Goal: Task Accomplishment & Management: Manage account settings

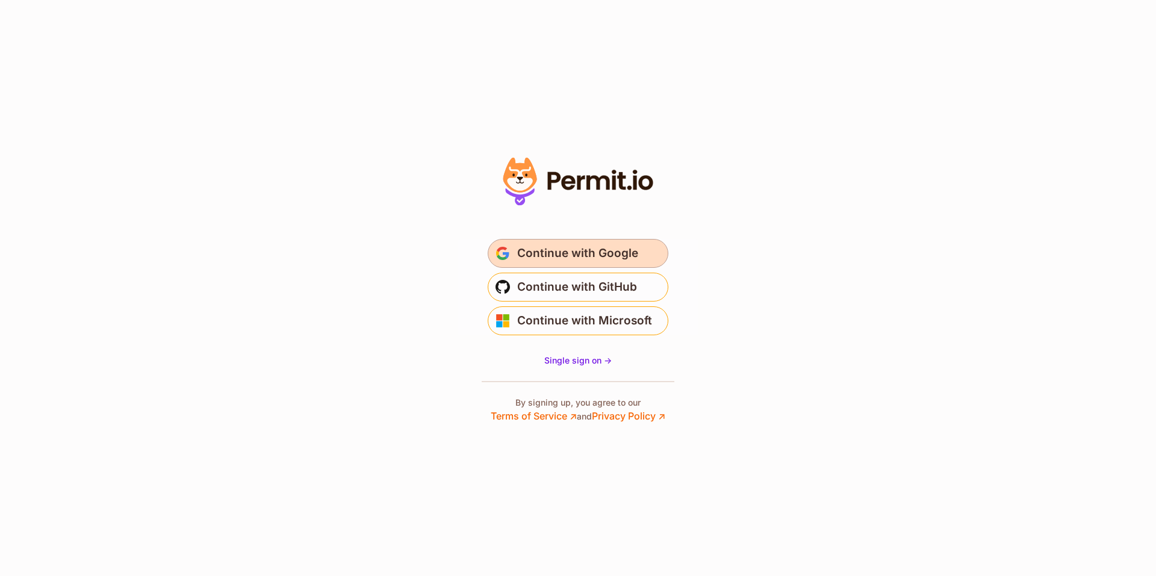
click at [577, 252] on span "Continue with Google" at bounding box center [577, 253] width 121 height 19
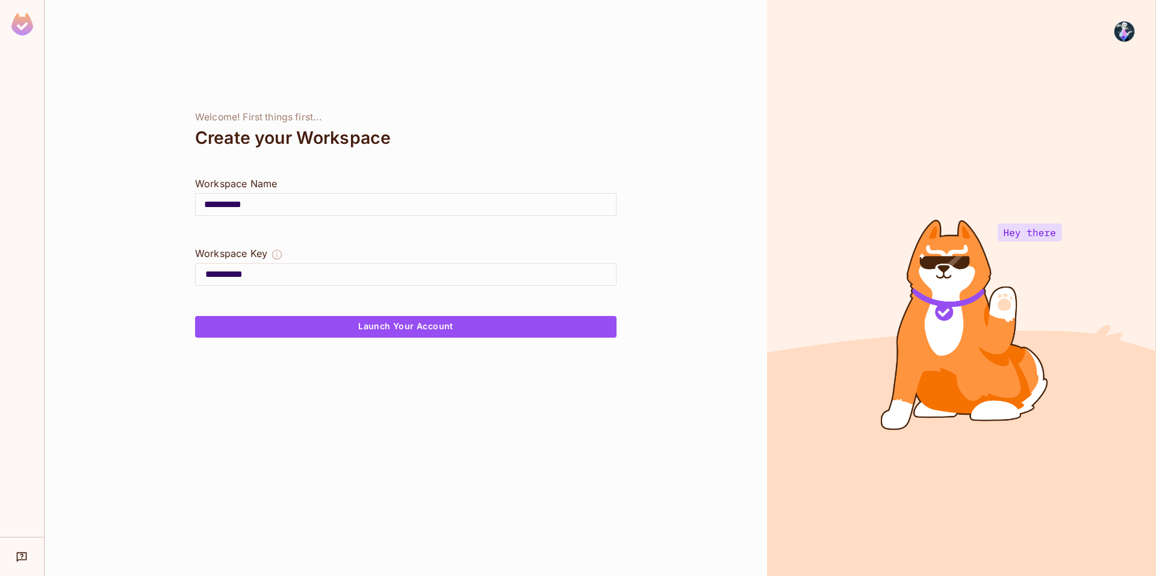
click at [389, 279] on input "**********" at bounding box center [410, 274] width 411 height 19
type input "*"
type input "**********"
click at [346, 205] on input "**********" at bounding box center [406, 205] width 420 height 34
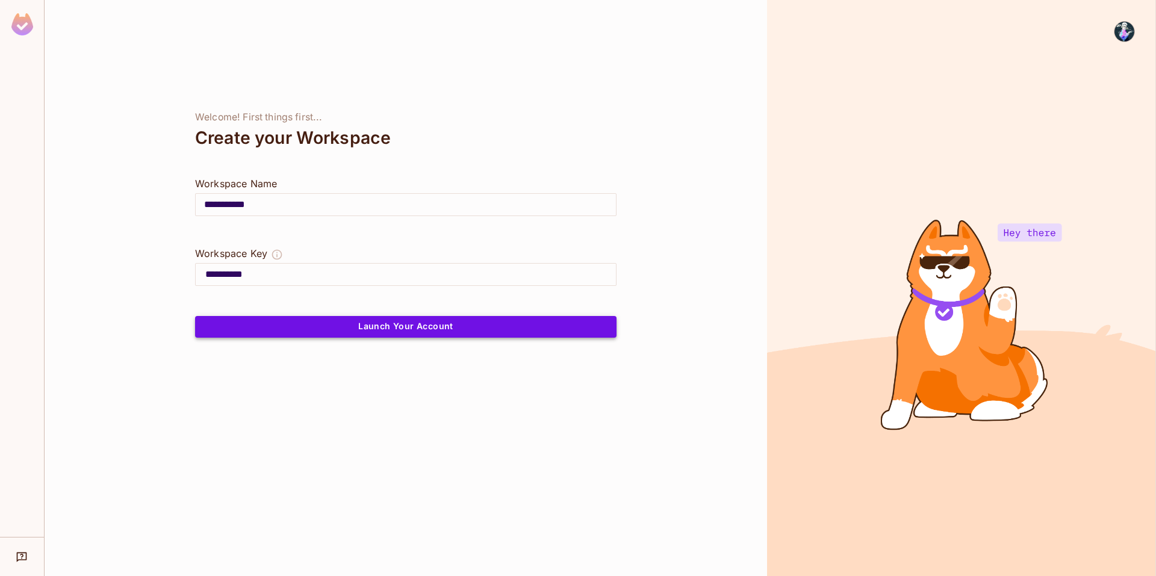
type input "**********"
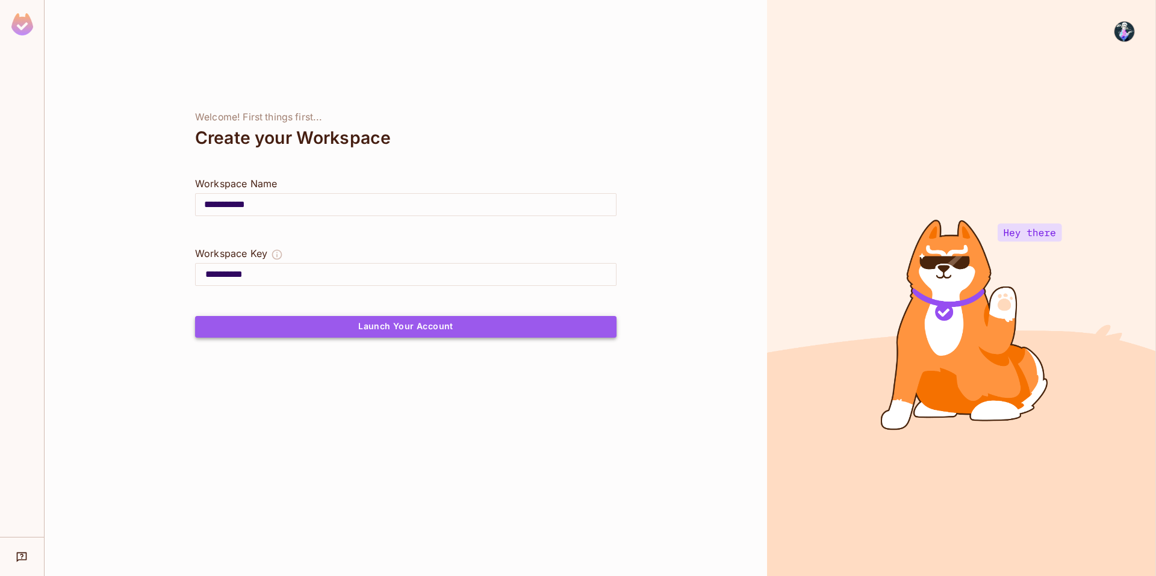
click at [381, 331] on button "Launch Your Account" at bounding box center [405, 327] width 421 height 22
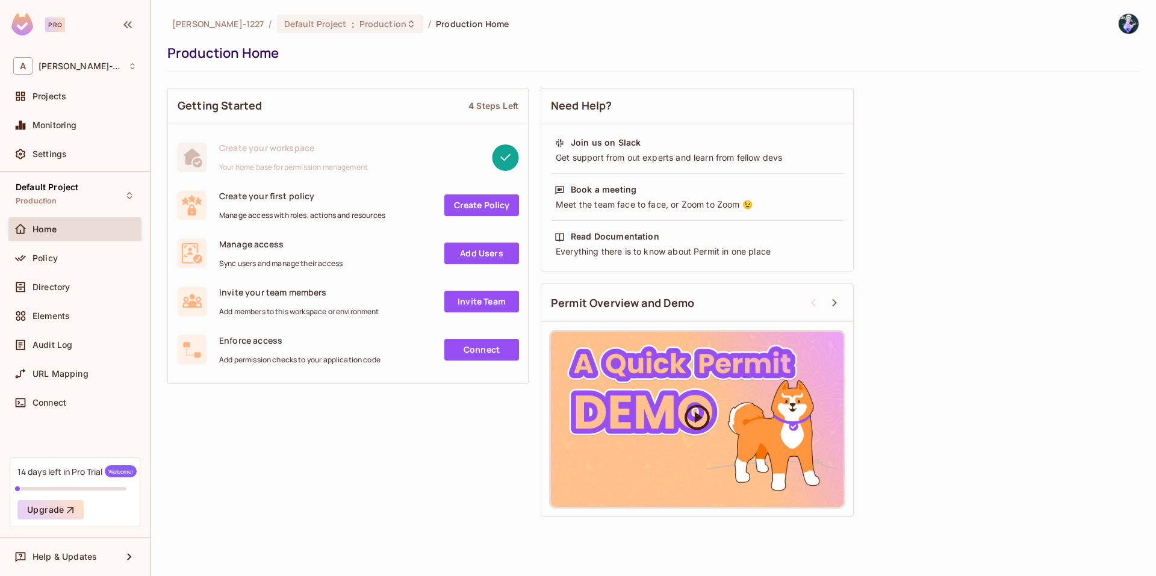
click at [702, 417] on icon at bounding box center [697, 417] width 30 height 30
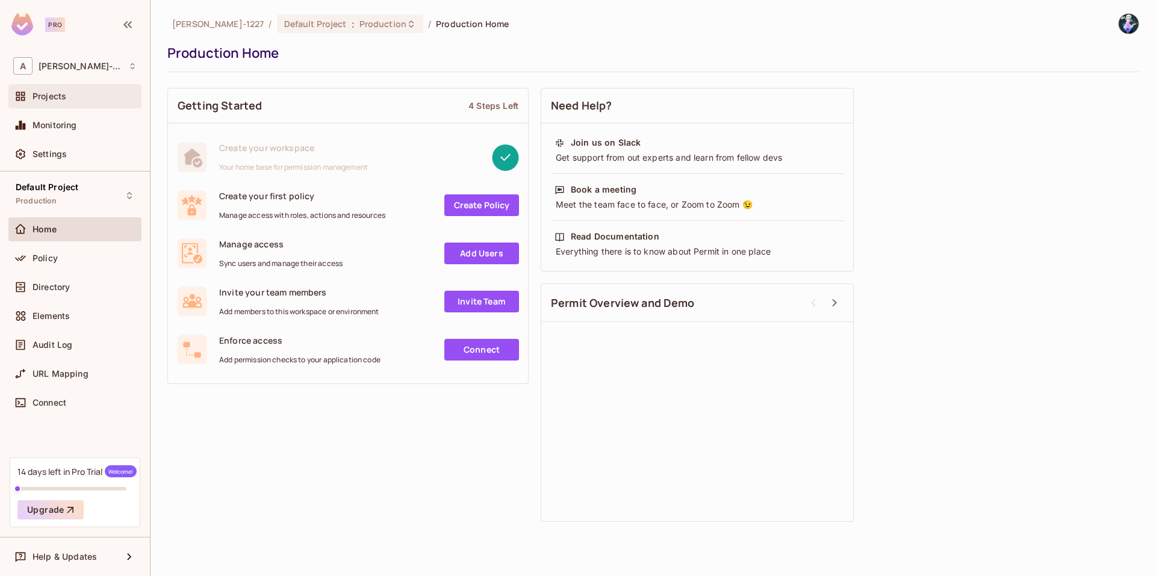
click at [75, 98] on div "Projects" at bounding box center [85, 97] width 104 height 10
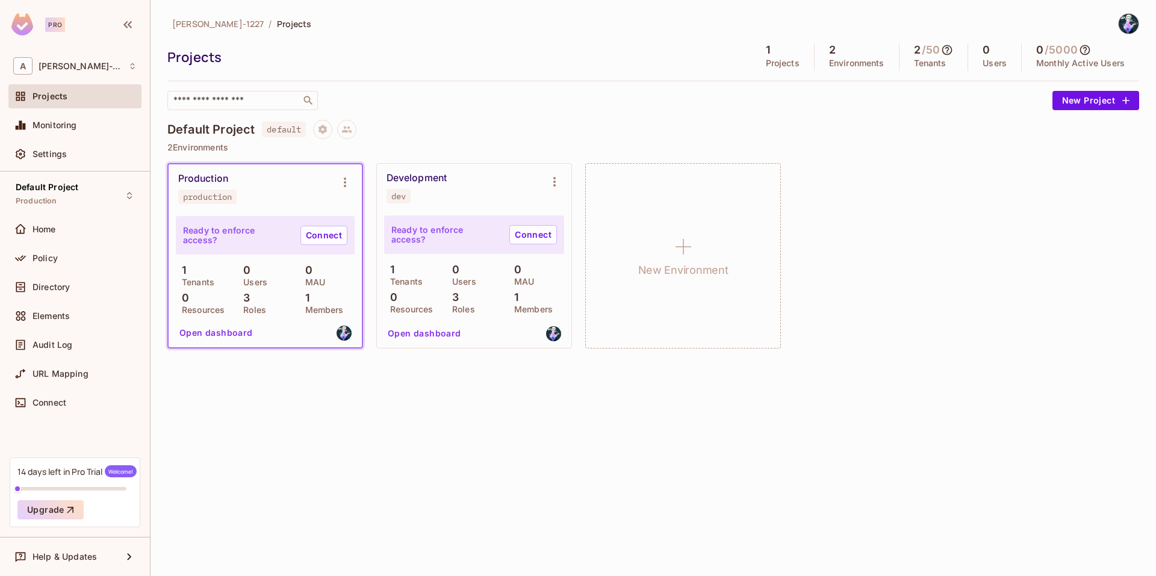
click at [319, 287] on div "1 Tenants 0 Users 0 MAU 0 Resources 3 Roles 1 Members" at bounding box center [265, 288] width 179 height 49
click at [332, 234] on link "Connect" at bounding box center [323, 235] width 47 height 19
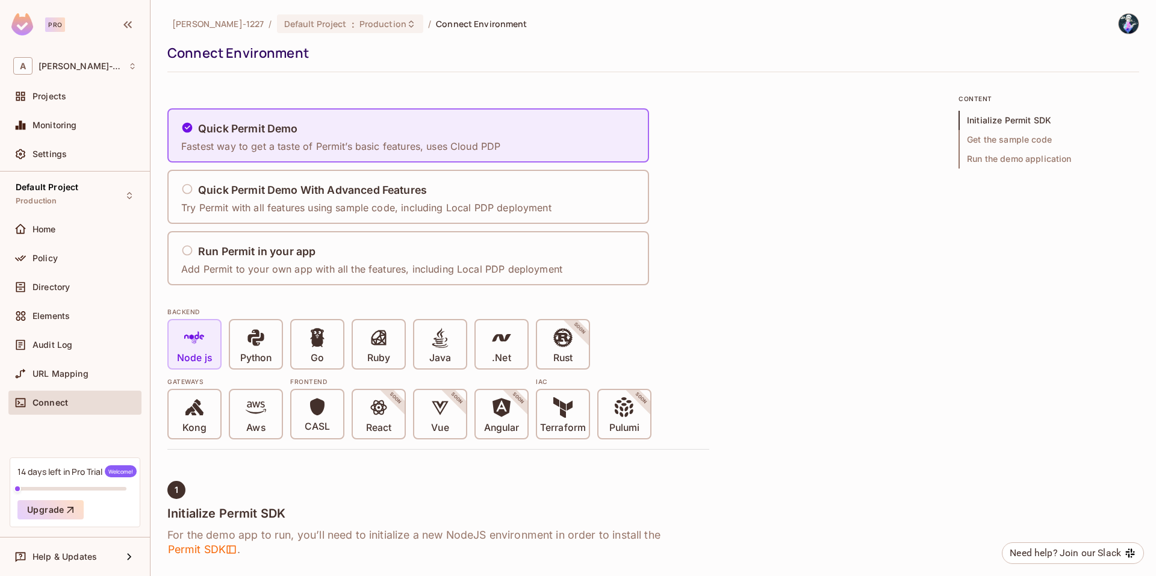
click at [198, 344] on icon at bounding box center [194, 338] width 20 height 20
drag, startPoint x: 416, startPoint y: 90, endPoint x: 421, endPoint y: 128, distance: 38.9
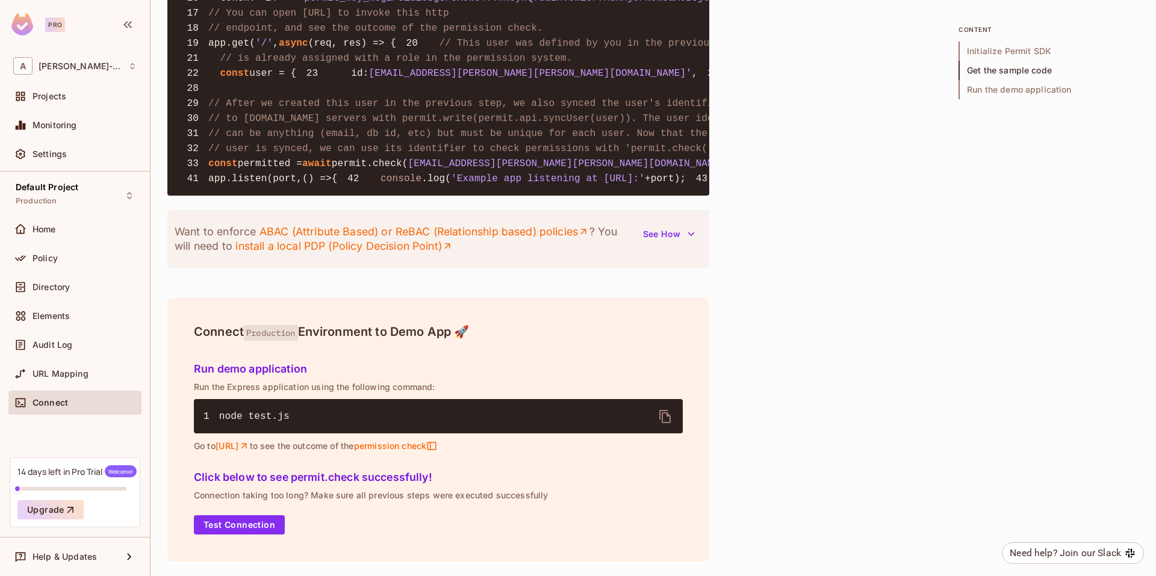
scroll to position [1415, 0]
click at [243, 530] on button "Test Connection" at bounding box center [239, 524] width 91 height 19
click at [64, 382] on div "URL Mapping" at bounding box center [74, 374] width 133 height 24
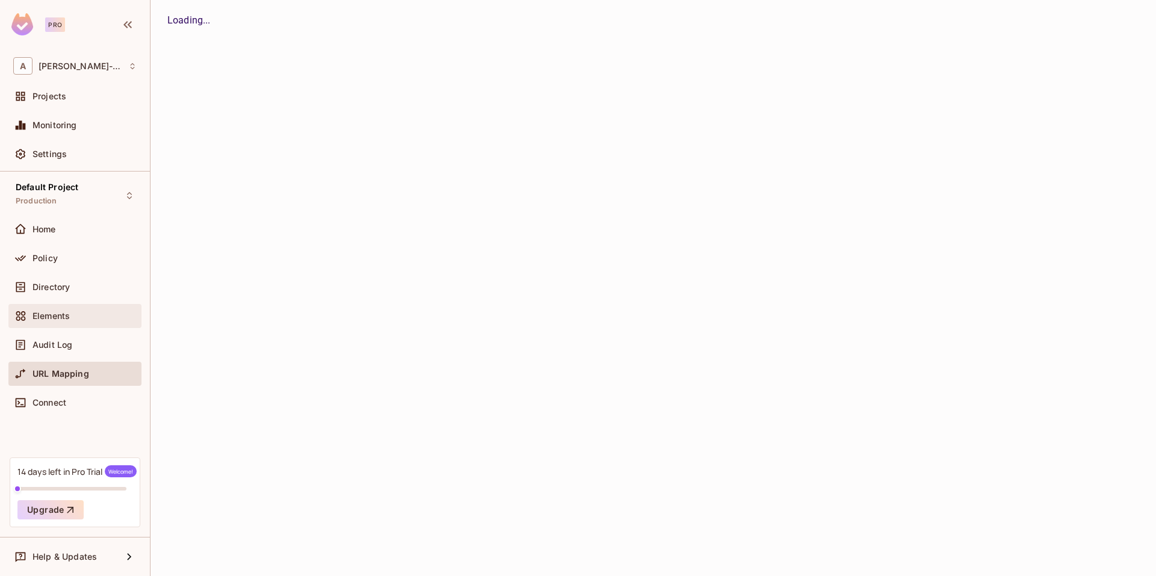
click at [61, 319] on span "Elements" at bounding box center [51, 316] width 37 height 10
click at [69, 289] on span "Directory" at bounding box center [51, 287] width 37 height 10
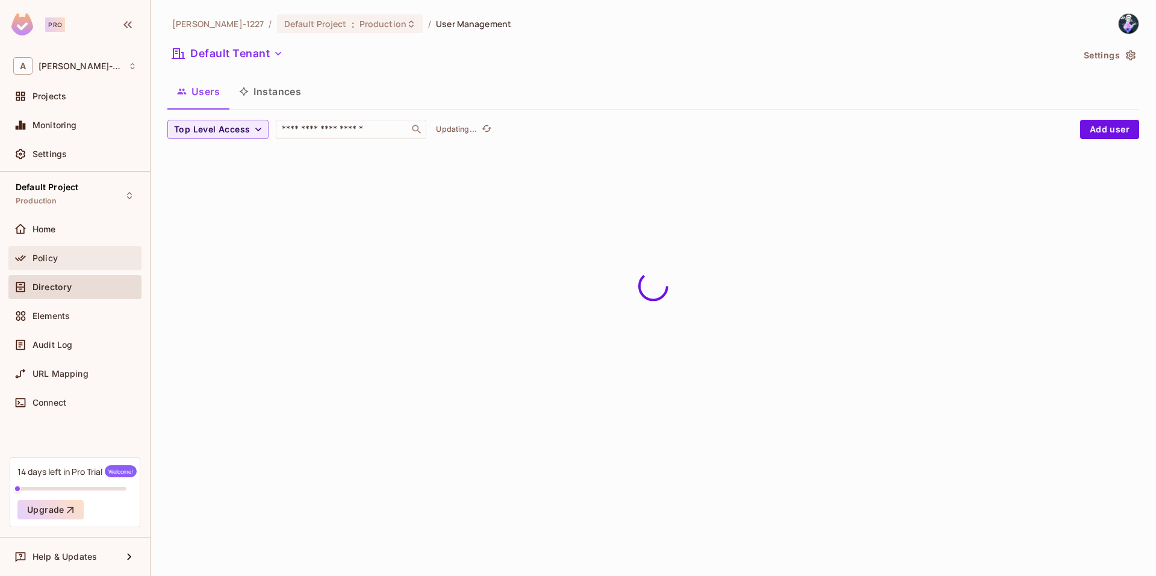
click at [84, 264] on div "Policy" at bounding box center [74, 258] width 123 height 14
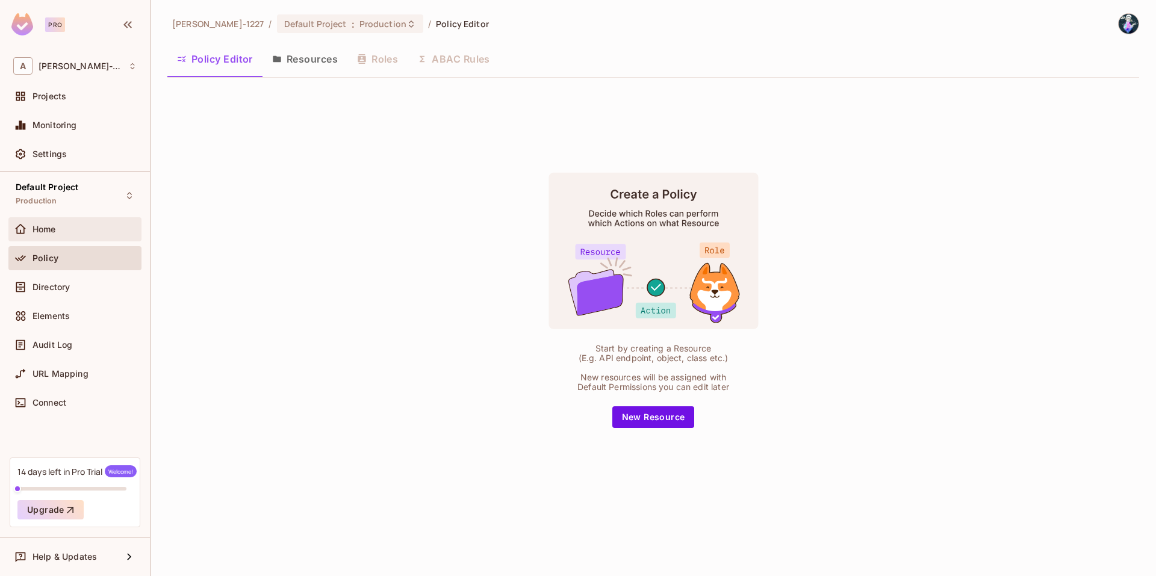
click at [86, 236] on div "Home" at bounding box center [74, 229] width 123 height 14
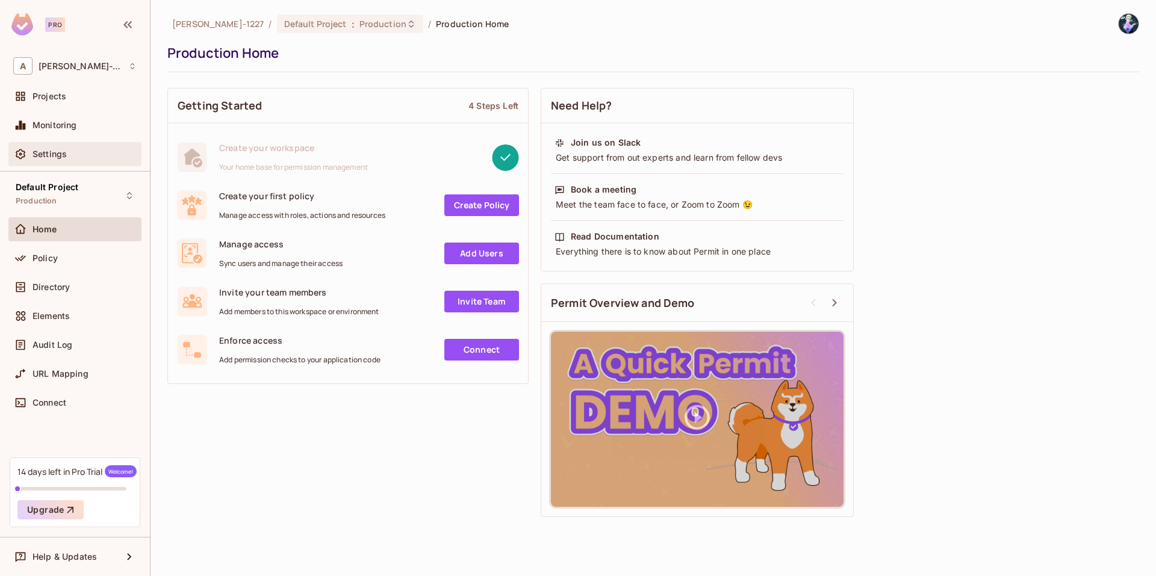
click at [60, 151] on span "Settings" at bounding box center [50, 154] width 34 height 10
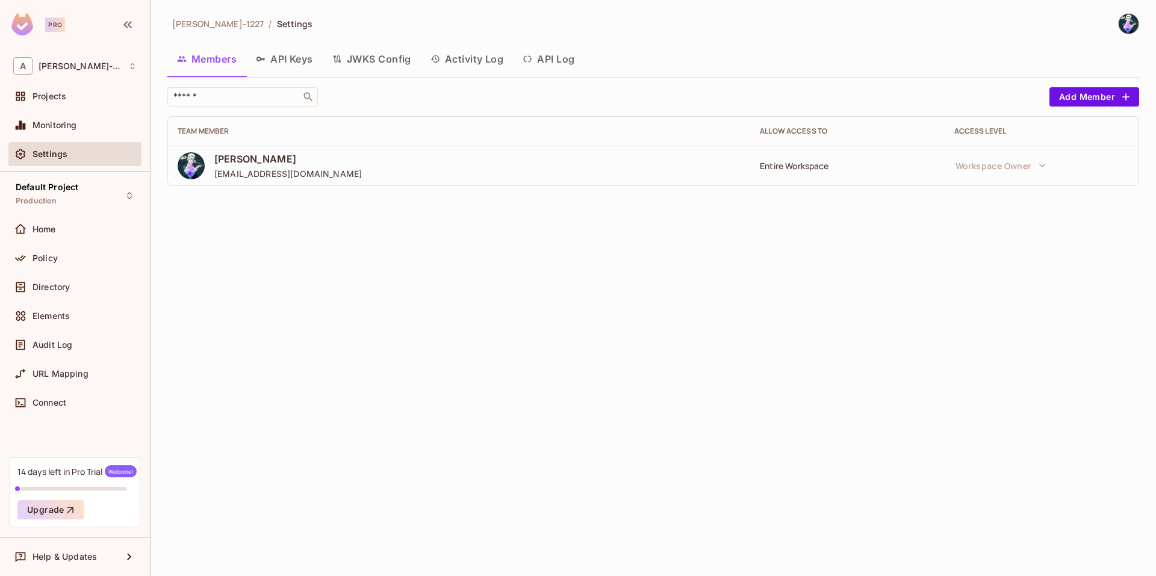
click at [300, 54] on button "API Keys" at bounding box center [284, 59] width 76 height 30
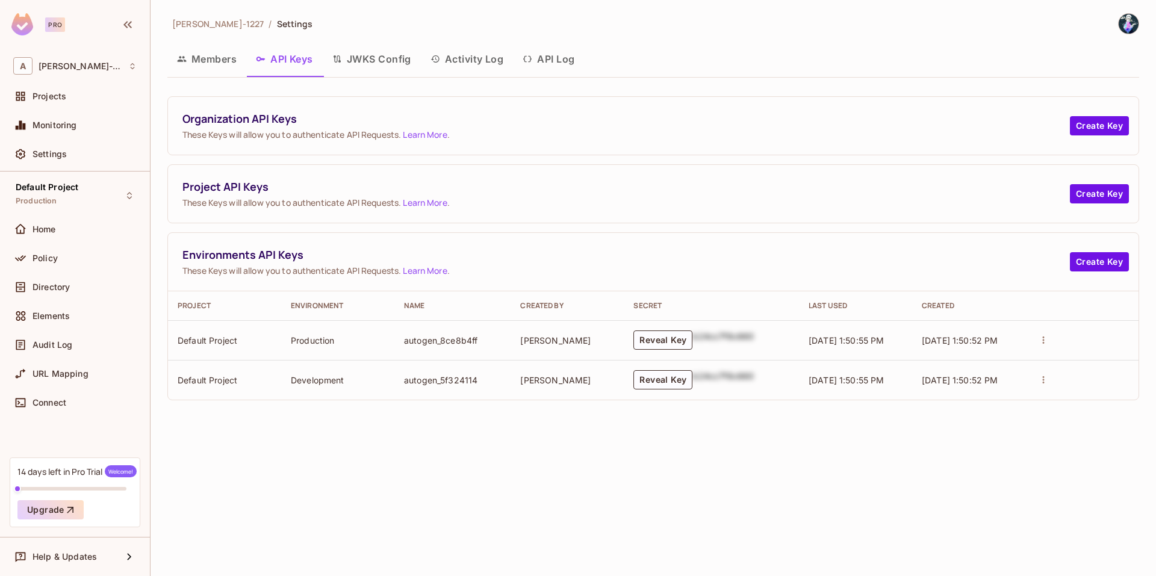
click at [402, 70] on button "JWKS Config" at bounding box center [372, 59] width 98 height 30
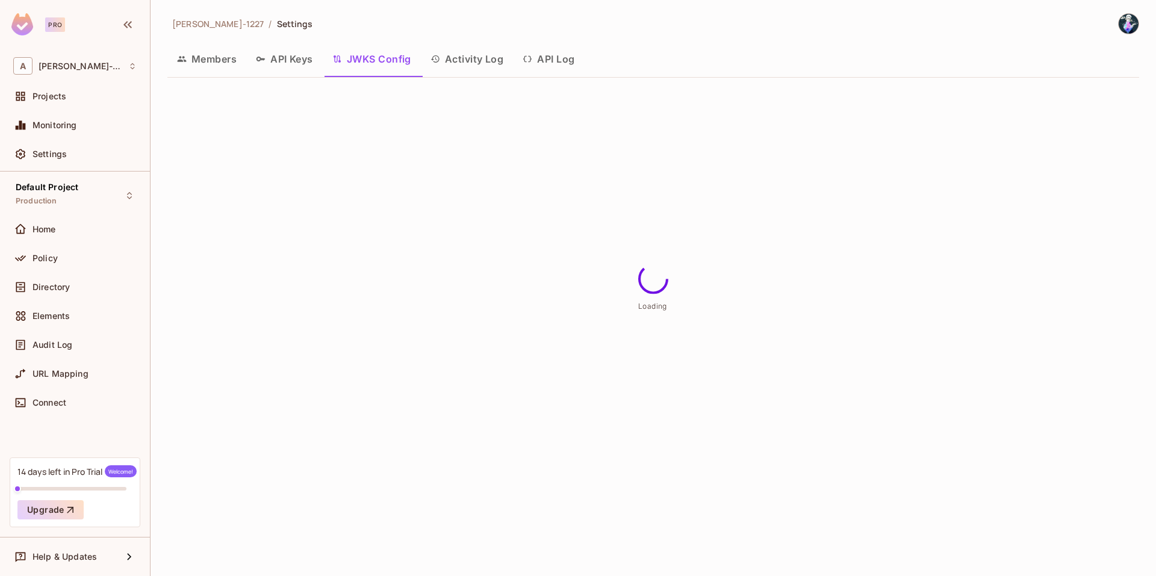
click at [447, 69] on button "Activity Log" at bounding box center [467, 59] width 93 height 30
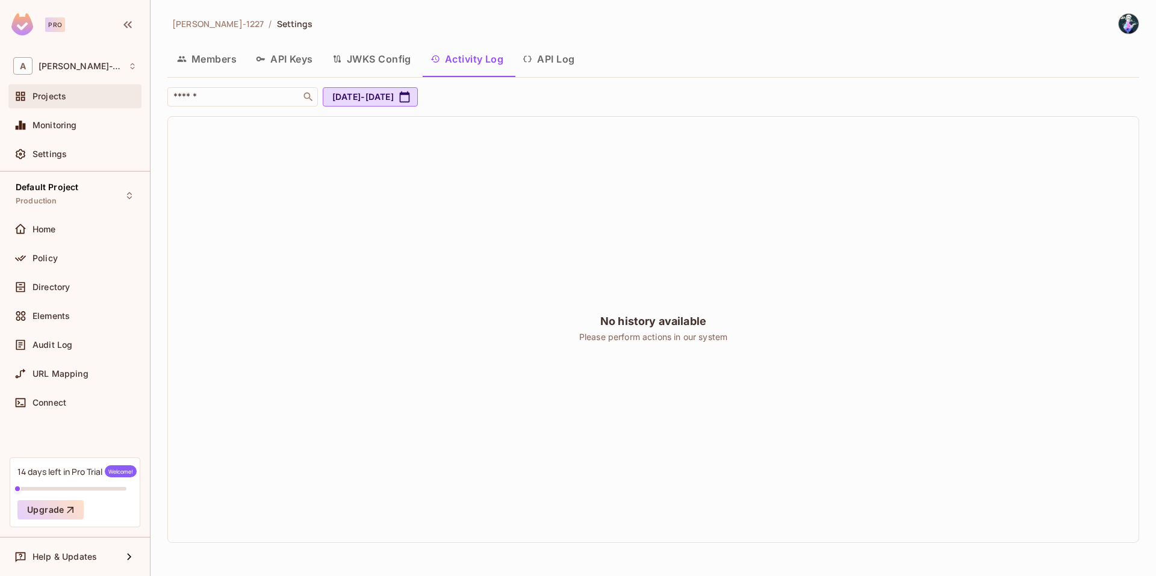
click at [49, 87] on div "Projects" at bounding box center [74, 96] width 133 height 24
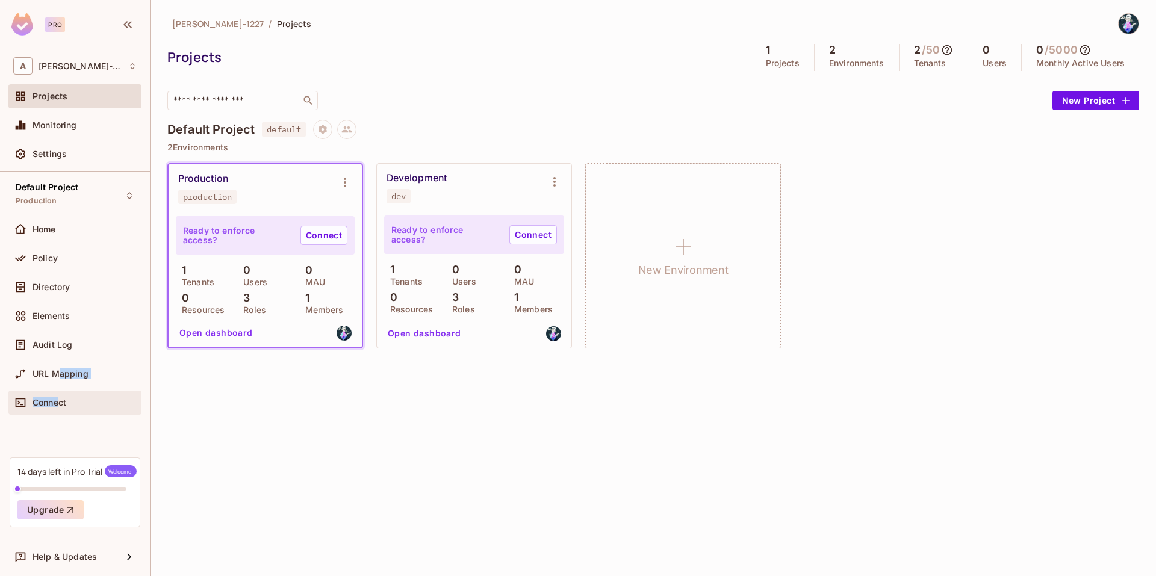
drag, startPoint x: 57, startPoint y: 386, endPoint x: 61, endPoint y: 406, distance: 20.4
click at [61, 406] on div "Home Policy Directory Elements Audit Log URL Mapping Connect" at bounding box center [74, 318] width 133 height 202
click at [61, 406] on span "Connect" at bounding box center [50, 403] width 34 height 10
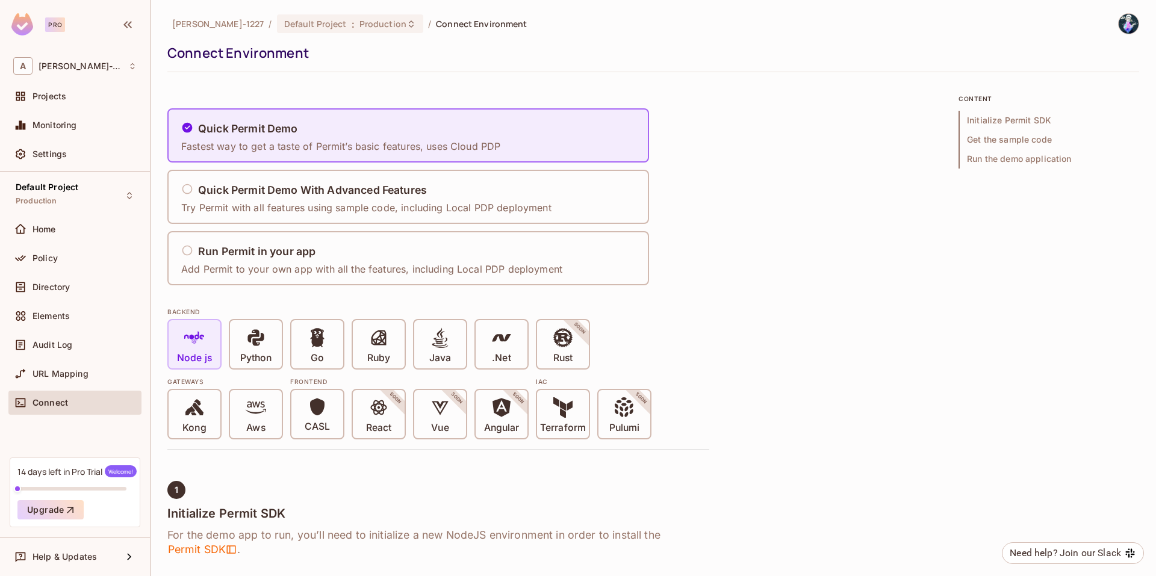
click at [197, 350] on span at bounding box center [194, 340] width 20 height 25
drag, startPoint x: 287, startPoint y: 159, endPoint x: 290, endPoint y: 148, distance: 11.8
click at [290, 148] on div "Quick Permit Demo Fastest way to get a taste of Permit’s basic features, uses C…" at bounding box center [344, 136] width 327 height 50
click at [290, 148] on p "Fastest way to get a taste of Permit’s basic features, uses Cloud PDP" at bounding box center [340, 146] width 319 height 13
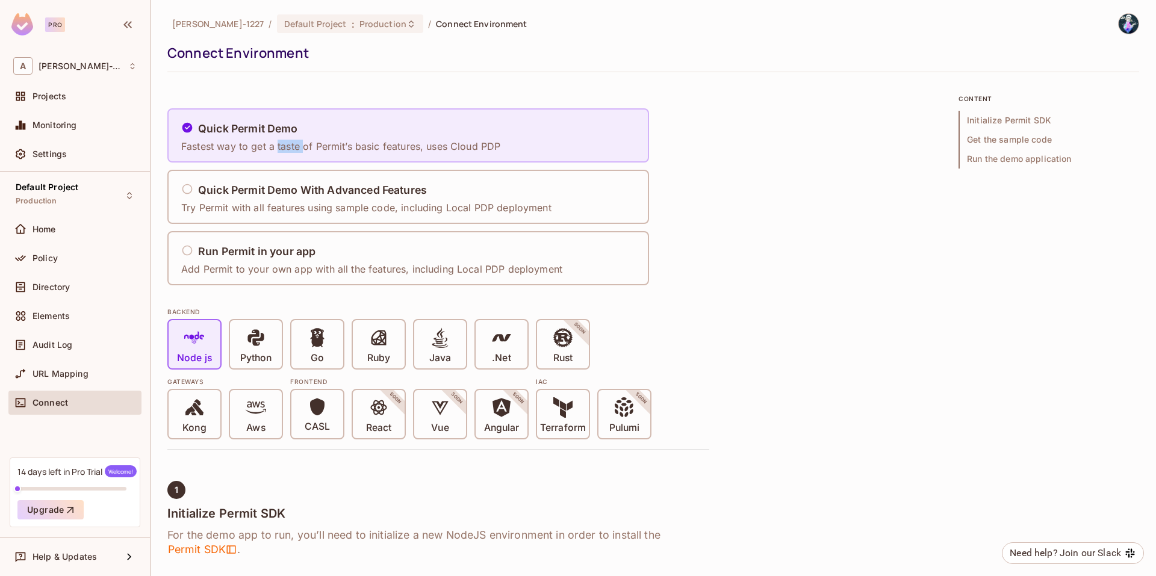
click at [290, 148] on p "Fastest way to get a taste of Permit’s basic features, uses Cloud PDP" at bounding box center [340, 146] width 319 height 13
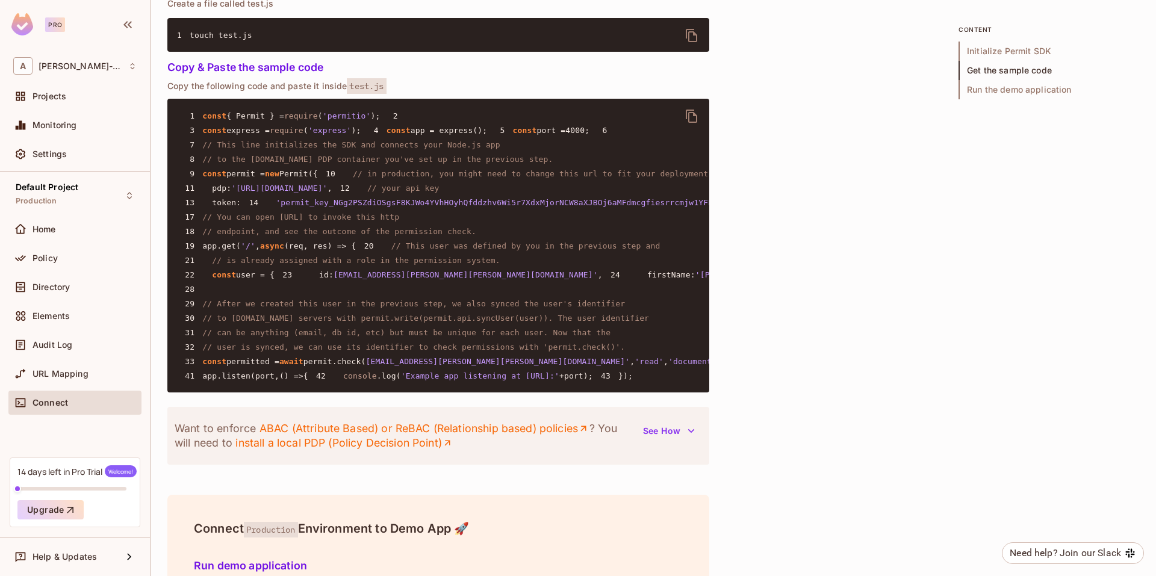
scroll to position [1406, 0]
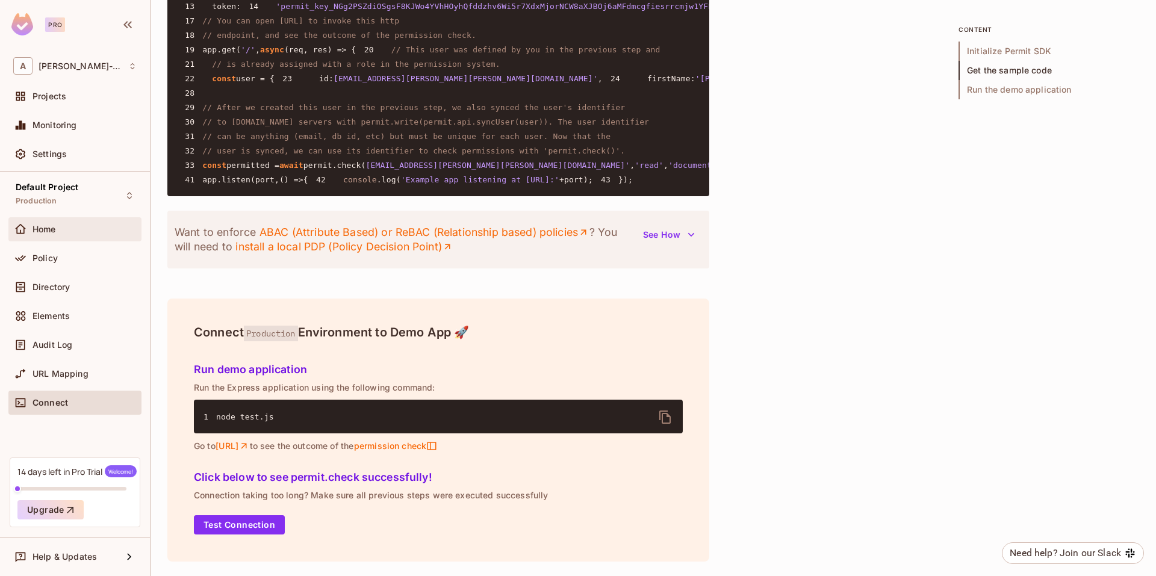
click at [42, 217] on div "Home" at bounding box center [74, 229] width 133 height 24
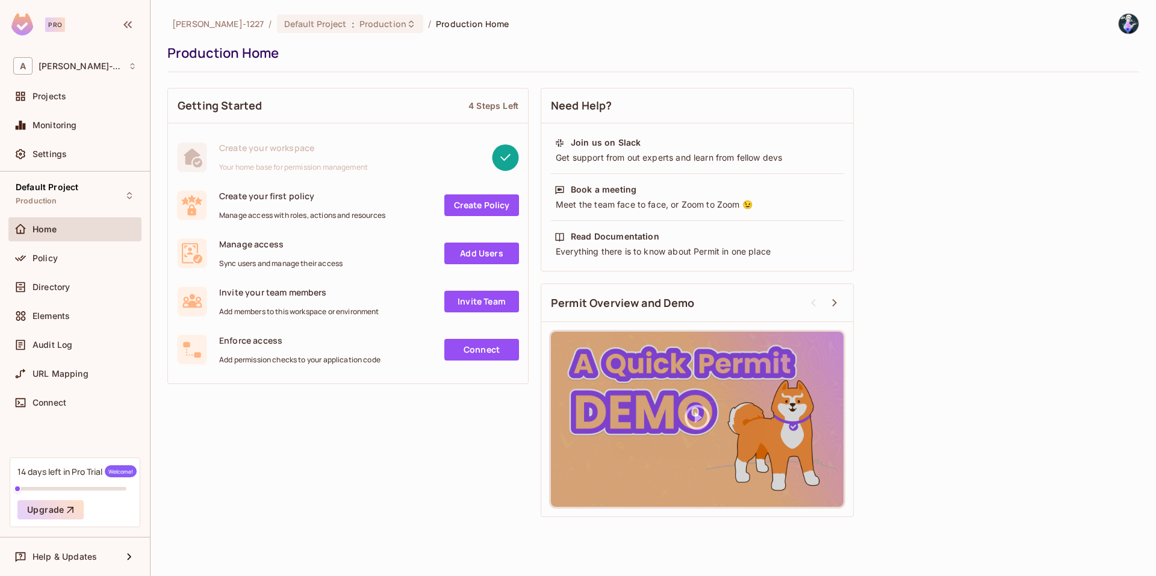
click at [479, 211] on link "Create Policy" at bounding box center [481, 205] width 75 height 22
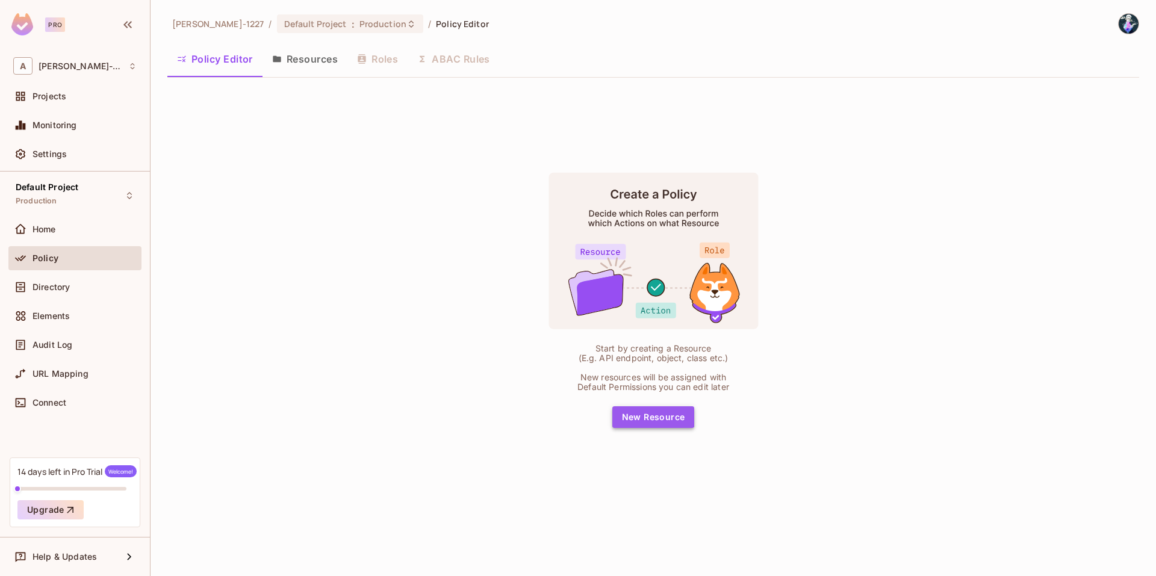
click at [646, 410] on button "New Resource" at bounding box center [653, 417] width 82 height 22
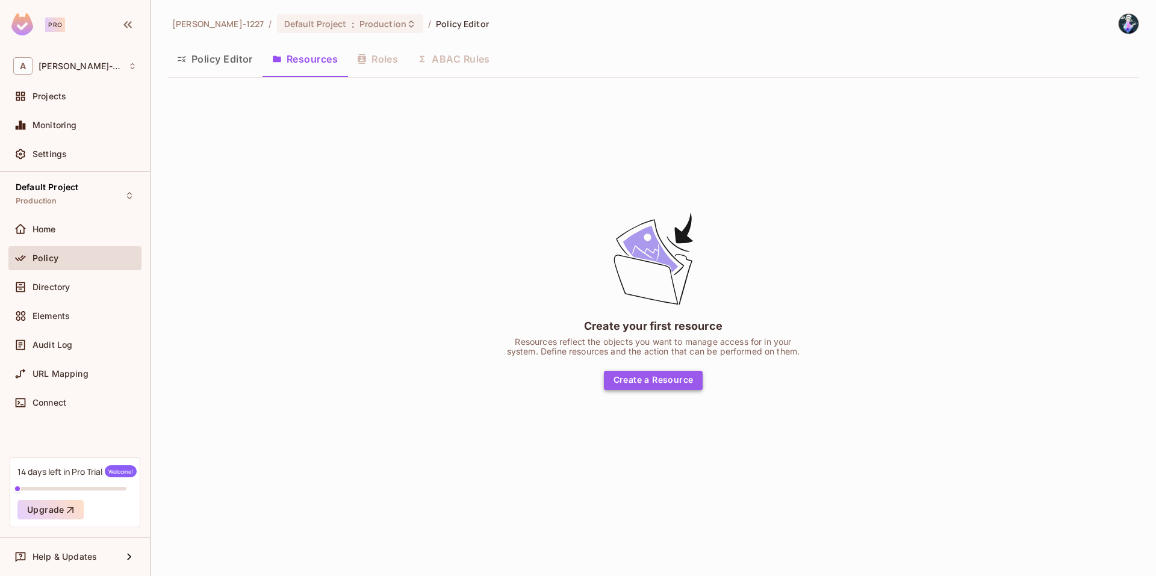
click at [624, 378] on button "Create a Resource" at bounding box center [653, 380] width 99 height 19
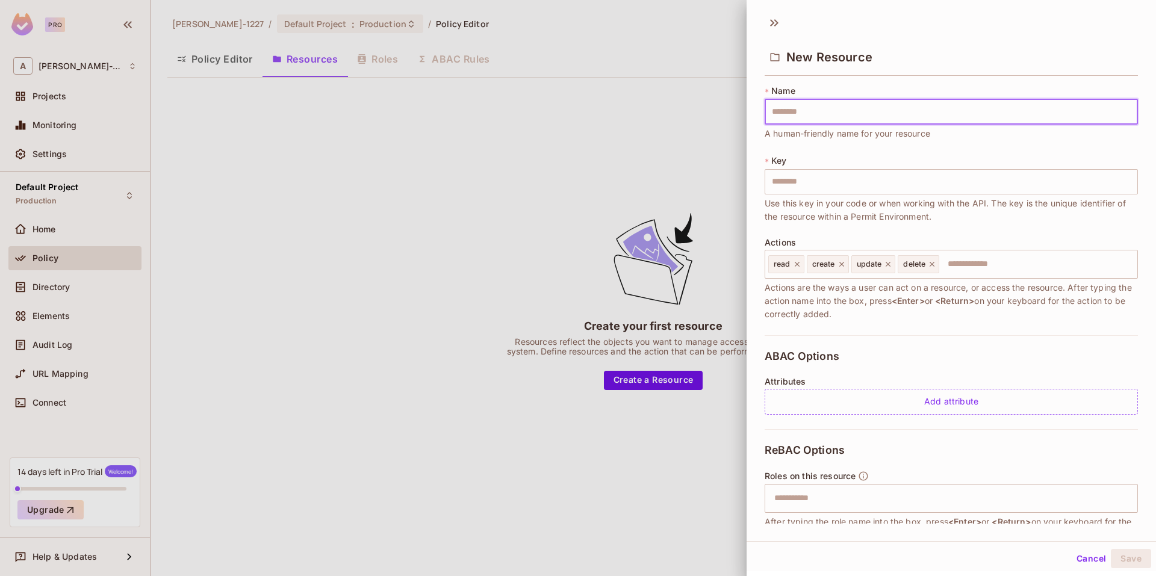
click at [833, 116] on input "text" at bounding box center [951, 111] width 373 height 25
type input "*"
type input "**"
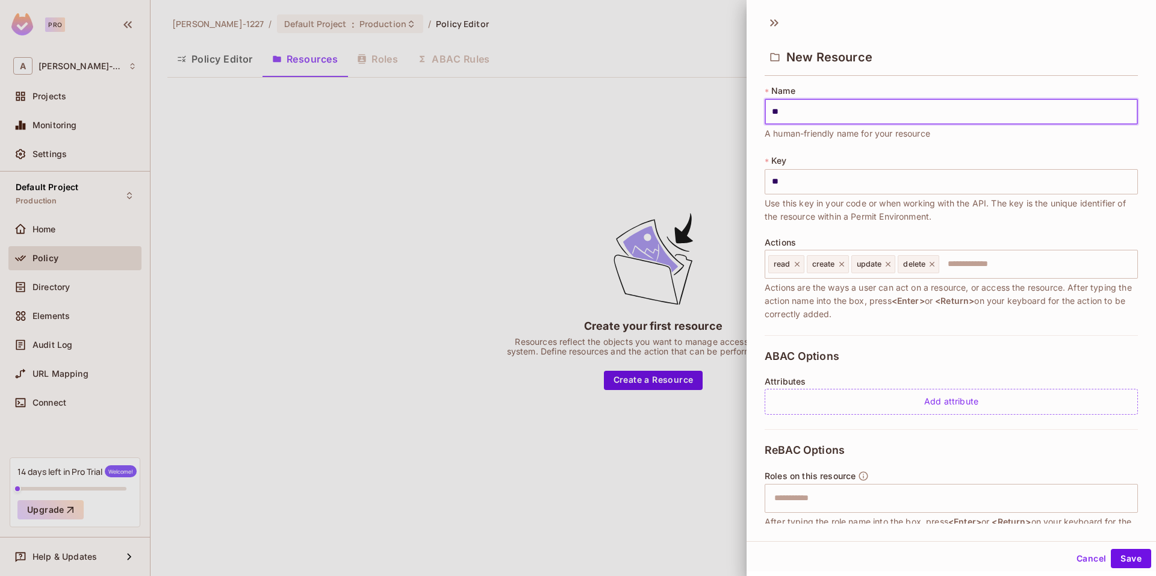
type input "***"
type input "****"
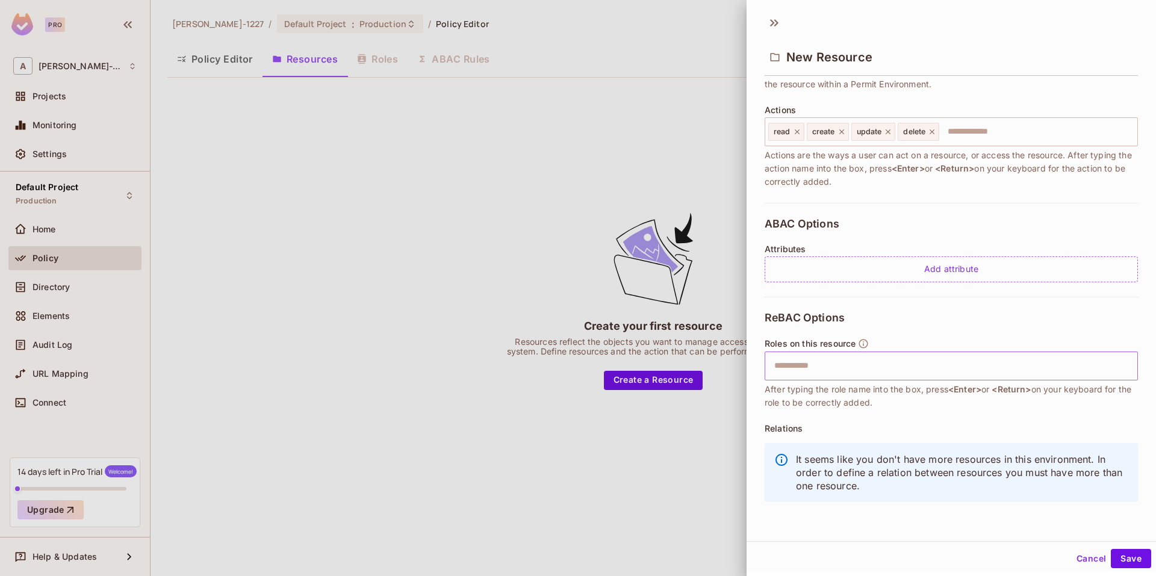
type input "****"
click at [907, 369] on input "text" at bounding box center [949, 366] width 365 height 24
type input "**********"
click at [1119, 564] on button "Save" at bounding box center [1131, 558] width 40 height 19
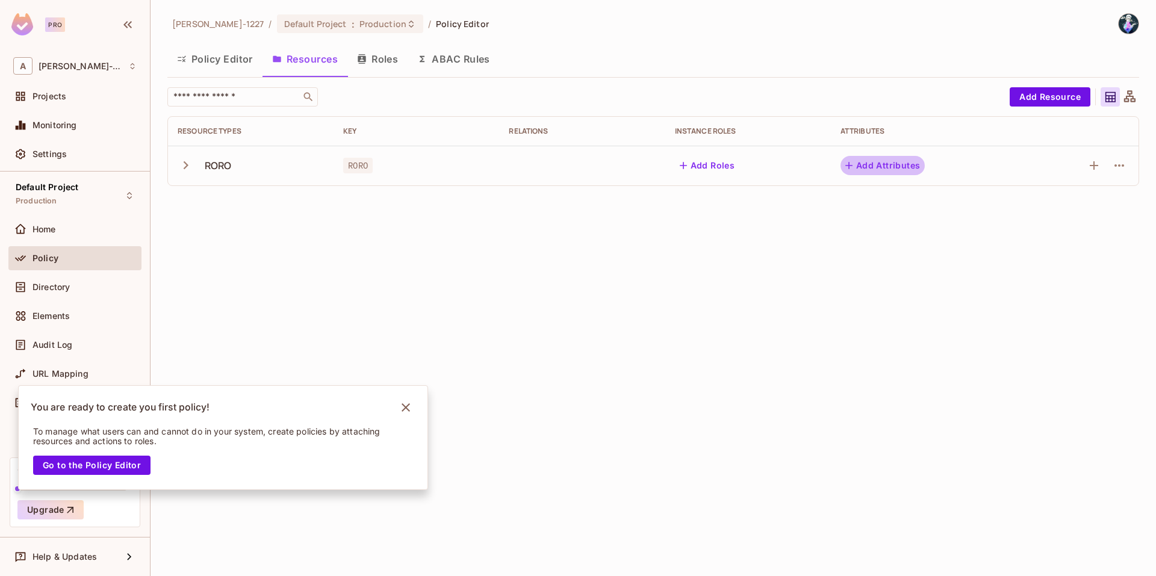
click at [849, 167] on icon "button" at bounding box center [849, 166] width 12 height 12
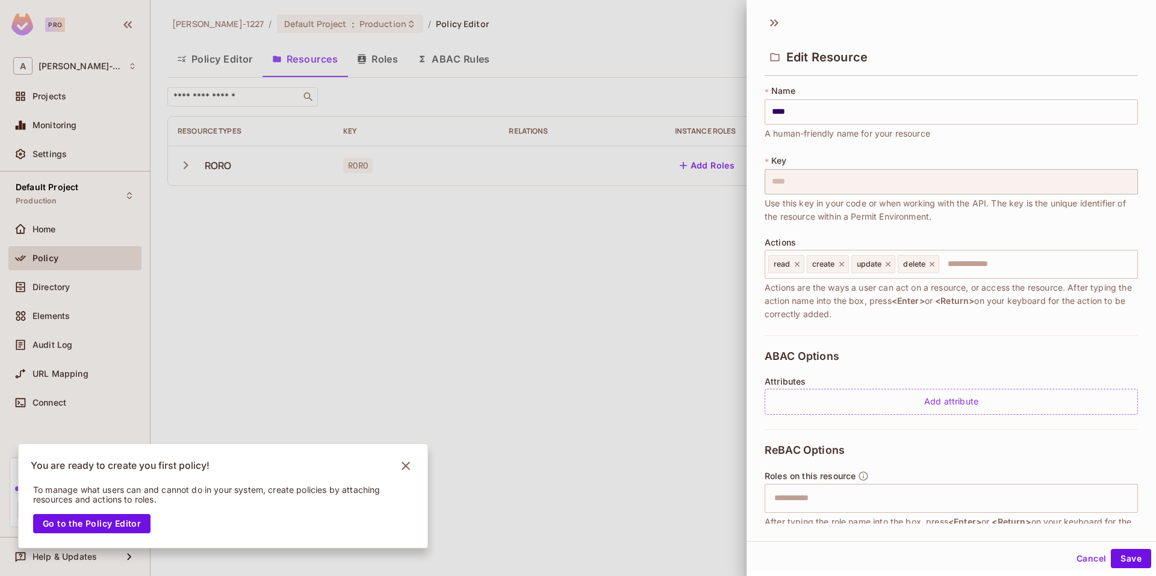
click at [643, 188] on div at bounding box center [578, 288] width 1156 height 576
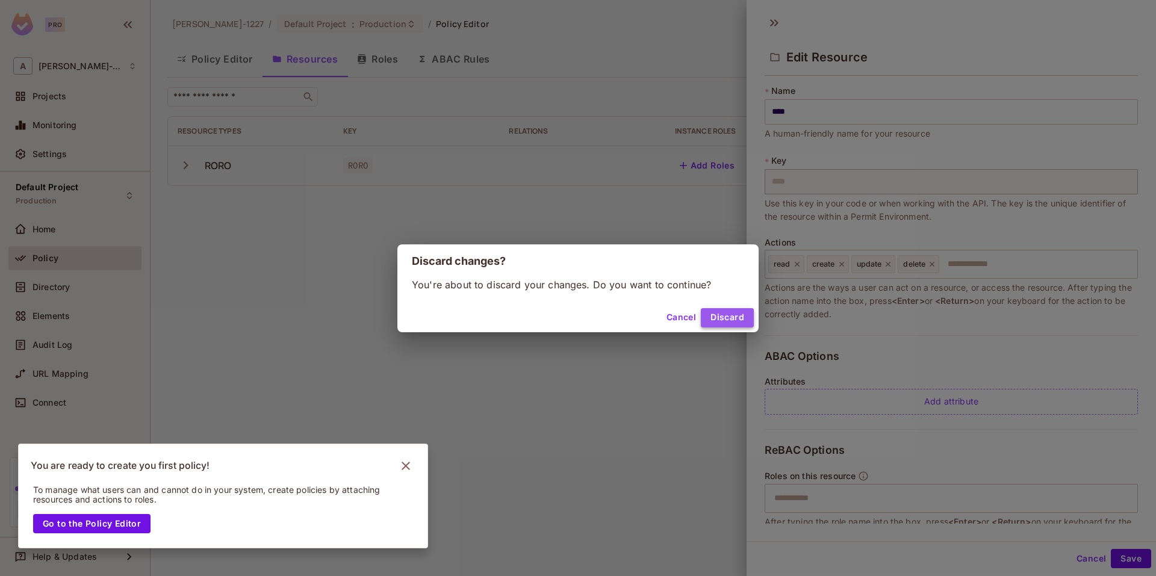
click at [707, 314] on button "Discard" at bounding box center [727, 317] width 53 height 19
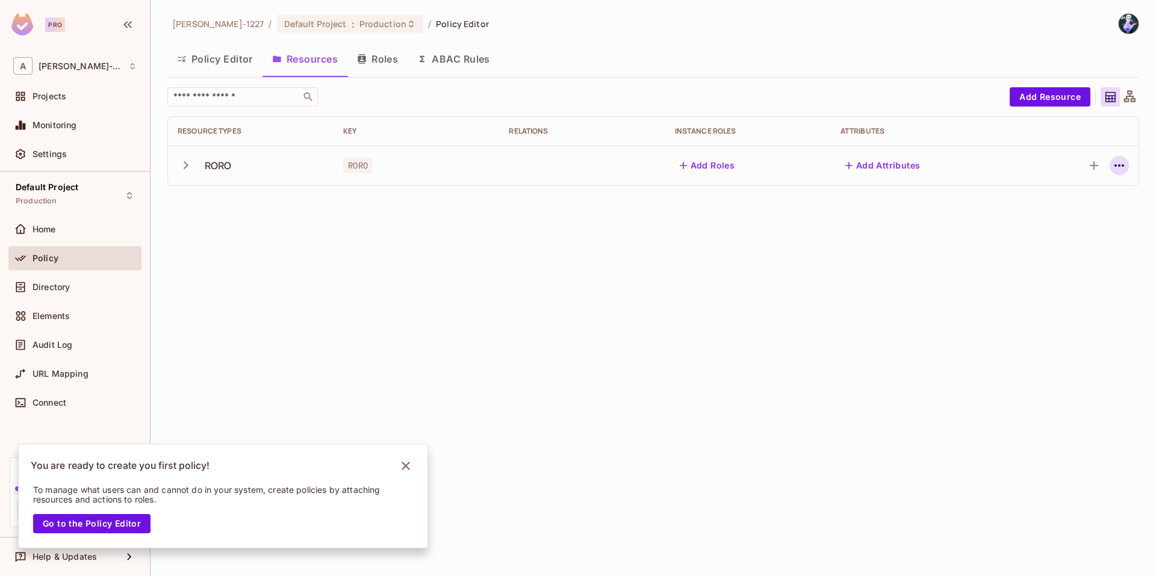
click at [1123, 172] on icon "button" at bounding box center [1119, 165] width 14 height 14
click at [935, 326] on div at bounding box center [578, 288] width 1156 height 576
click at [443, 173] on td "RORO" at bounding box center [417, 166] width 166 height 40
click at [226, 174] on div "RORO" at bounding box center [251, 165] width 146 height 25
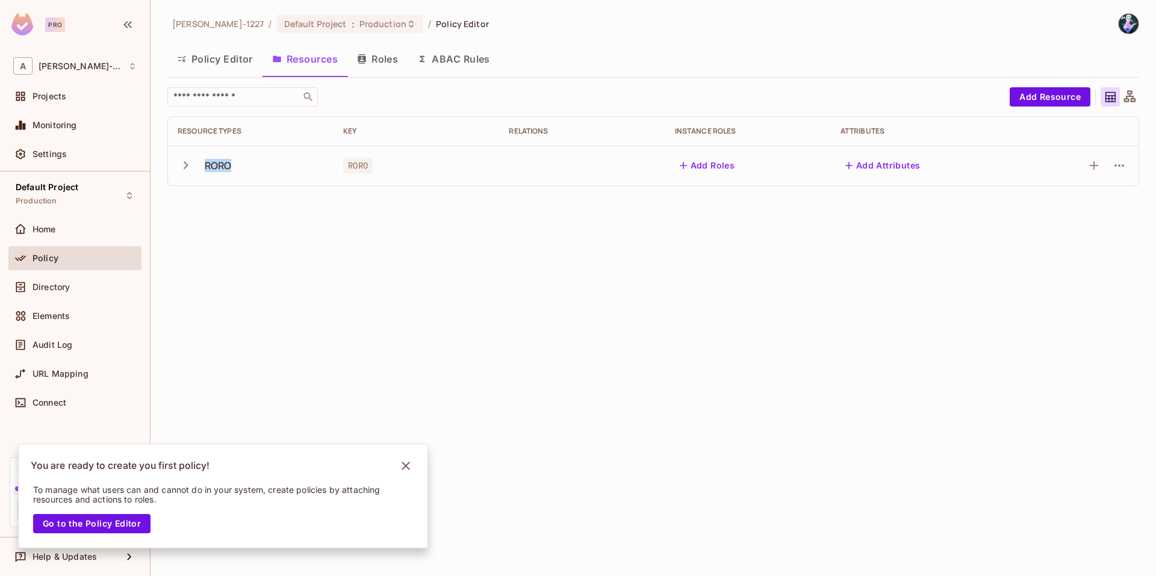
click at [226, 174] on div "RORO" at bounding box center [251, 165] width 146 height 25
click at [402, 63] on button "Roles" at bounding box center [377, 59] width 60 height 30
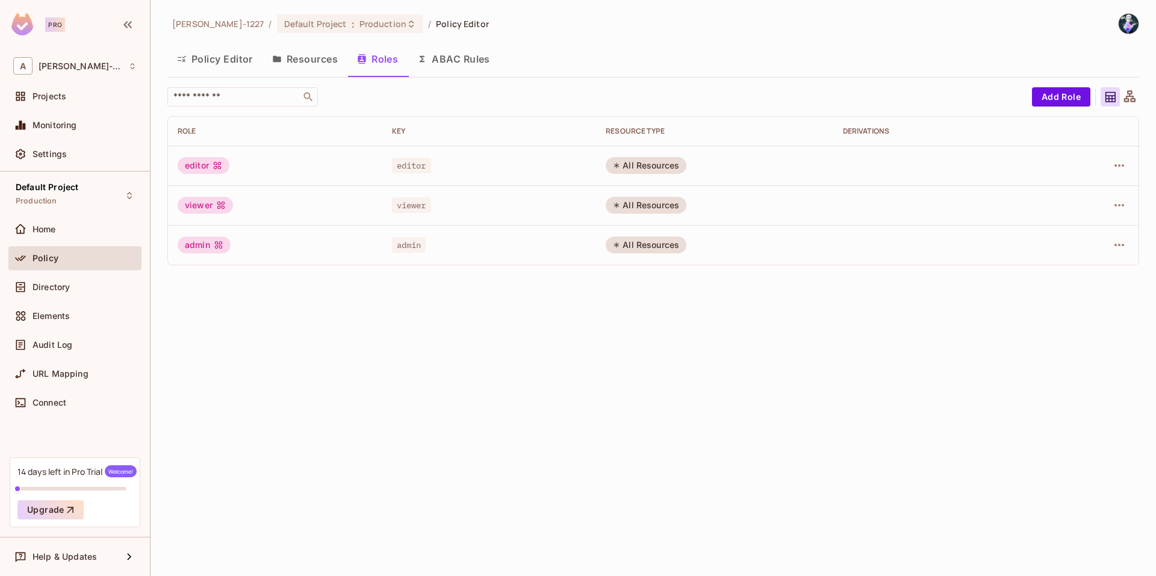
click at [474, 52] on button "ABAC Rules" at bounding box center [454, 59] width 92 height 30
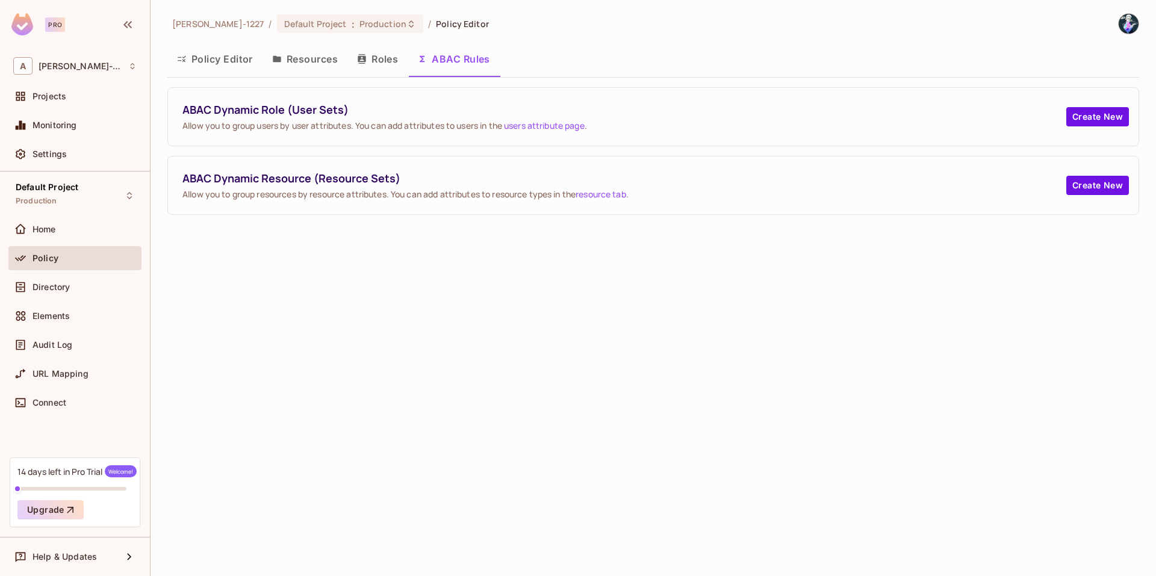
click at [391, 64] on button "Roles" at bounding box center [377, 59] width 60 height 30
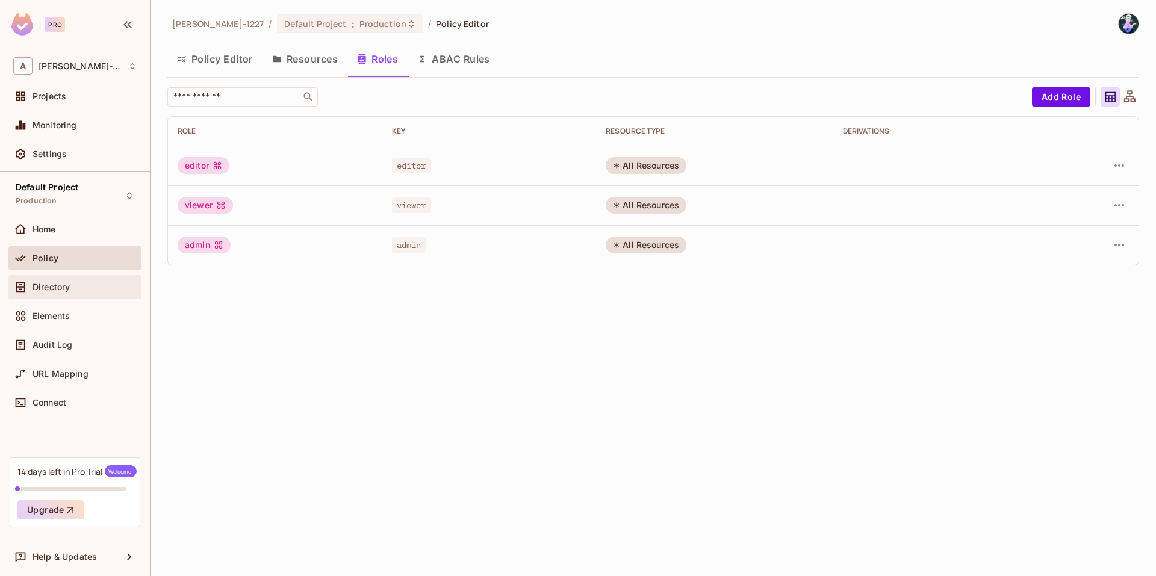
click at [25, 285] on icon at bounding box center [20, 287] width 9 height 10
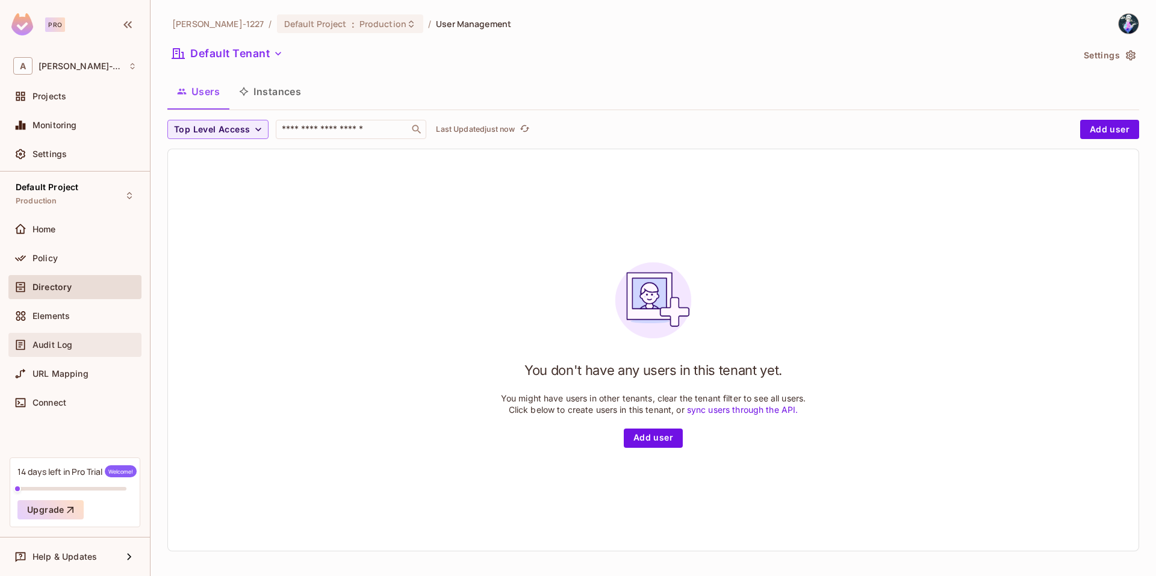
click at [38, 344] on span "Audit Log" at bounding box center [53, 345] width 40 height 10
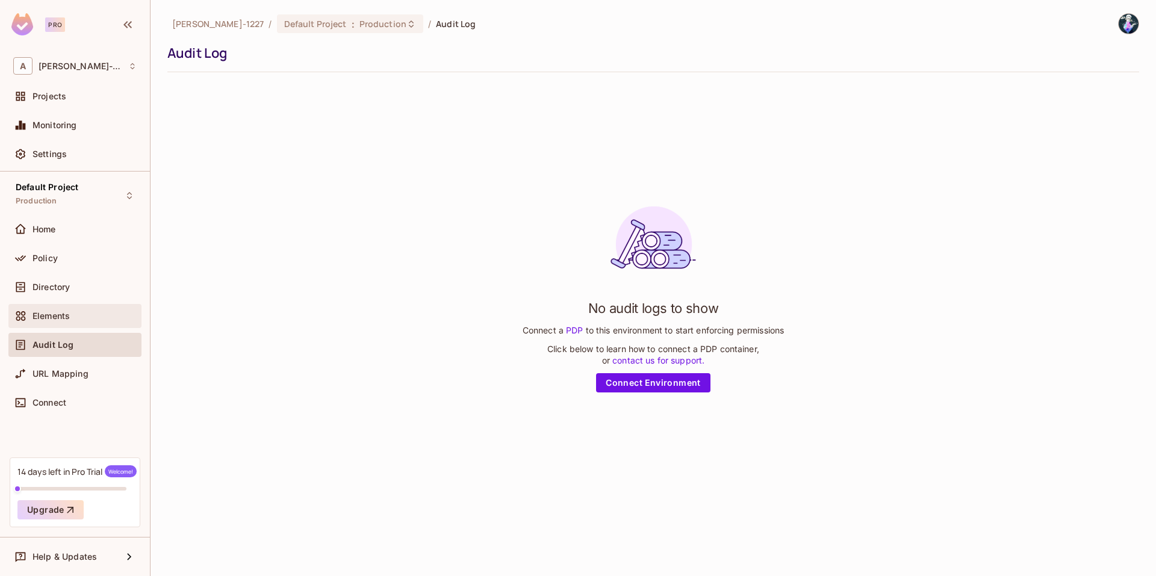
click at [62, 314] on span "Elements" at bounding box center [51, 316] width 37 height 10
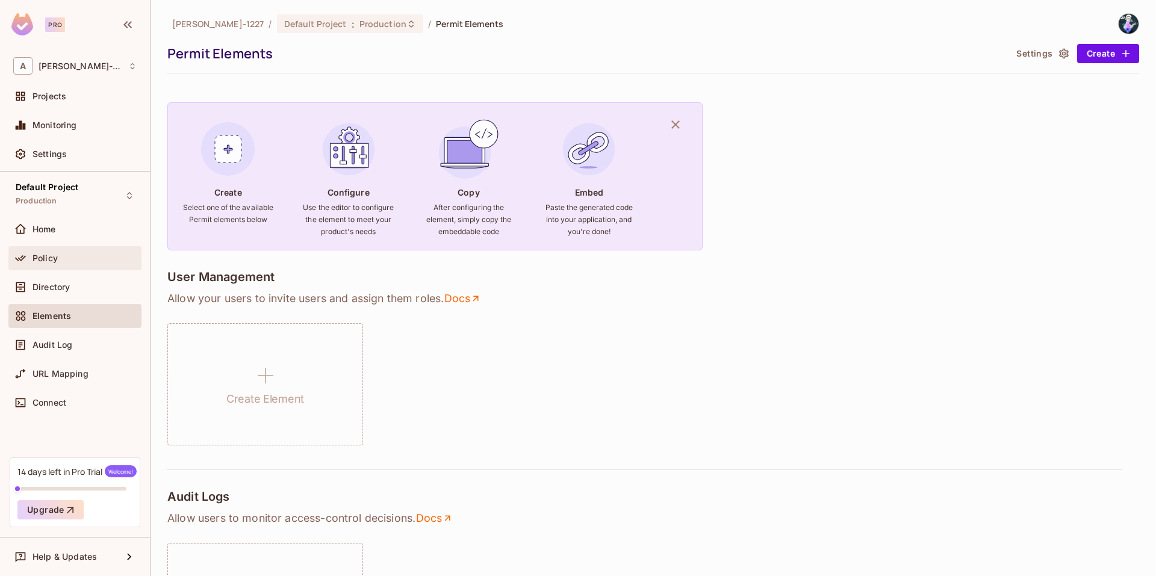
click at [69, 269] on div "Policy" at bounding box center [74, 258] width 133 height 24
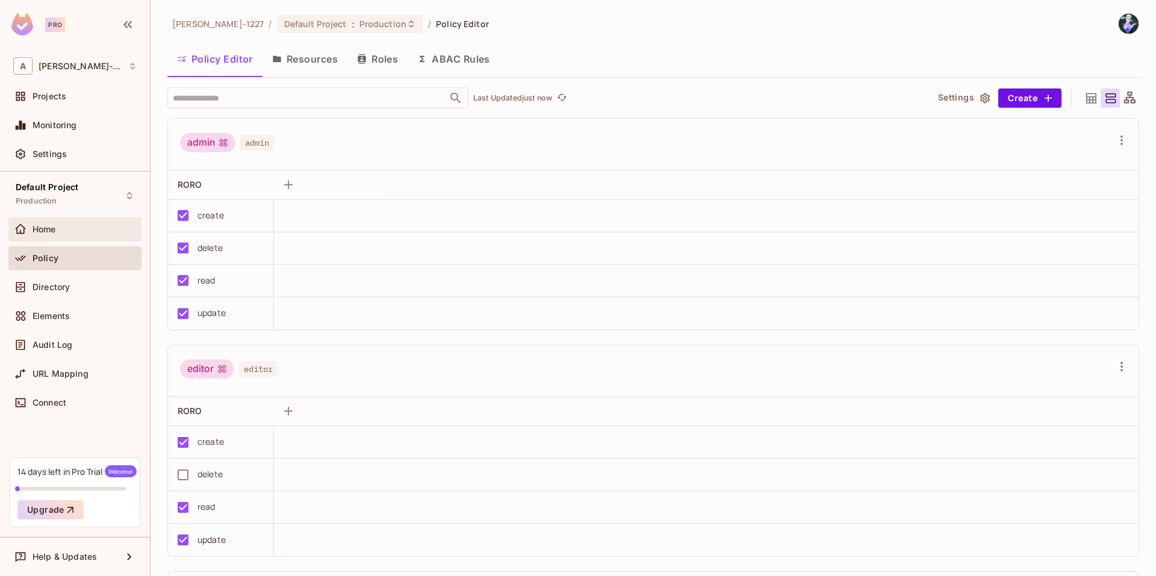
click at [66, 227] on div "Home" at bounding box center [85, 230] width 104 height 10
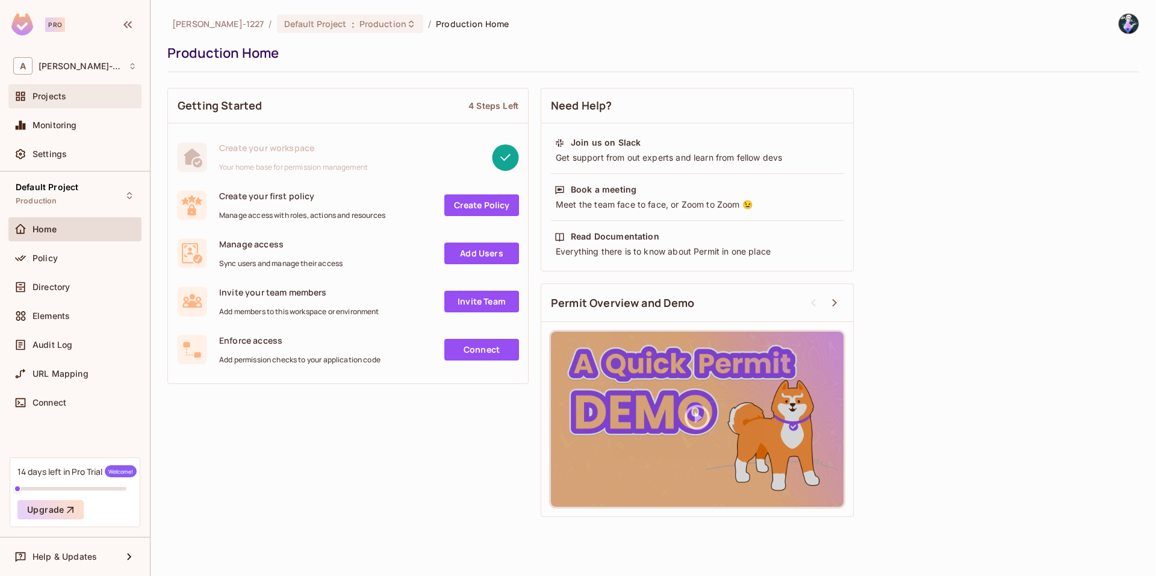
click at [75, 100] on div "Projects" at bounding box center [85, 97] width 104 height 10
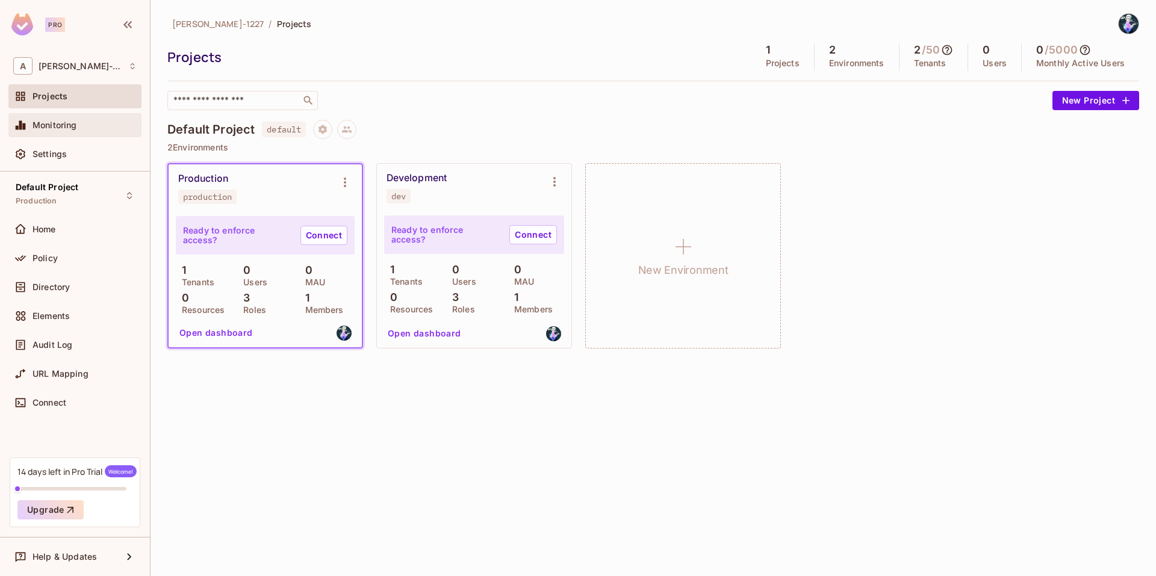
click at [77, 118] on div "Monitoring" at bounding box center [74, 125] width 123 height 14
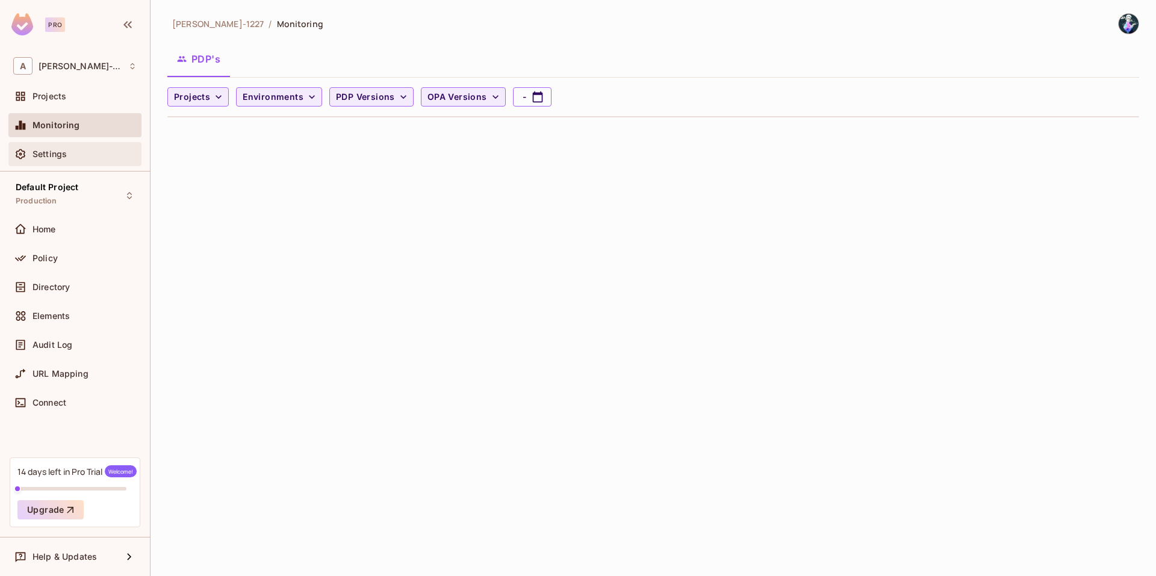
click at [81, 150] on div "Settings" at bounding box center [85, 154] width 104 height 10
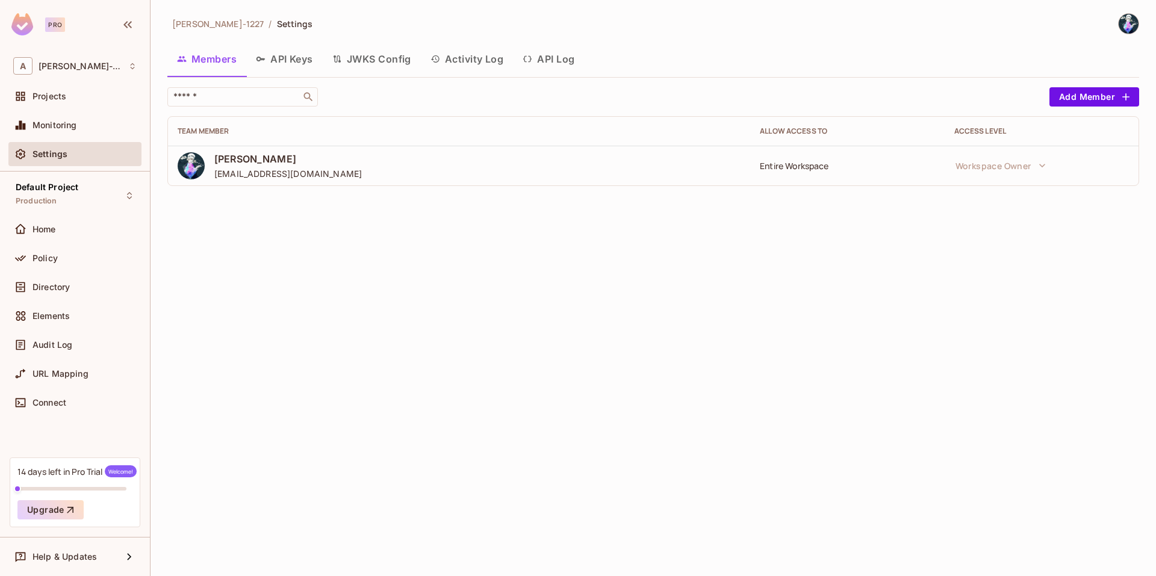
click at [313, 213] on div "[PERSON_NAME]-1227 / Settings Members API Keys JWKS Config Activity Log API Log…" at bounding box center [654, 288] width 1006 height 576
click at [82, 407] on div "Connect" at bounding box center [85, 403] width 104 height 10
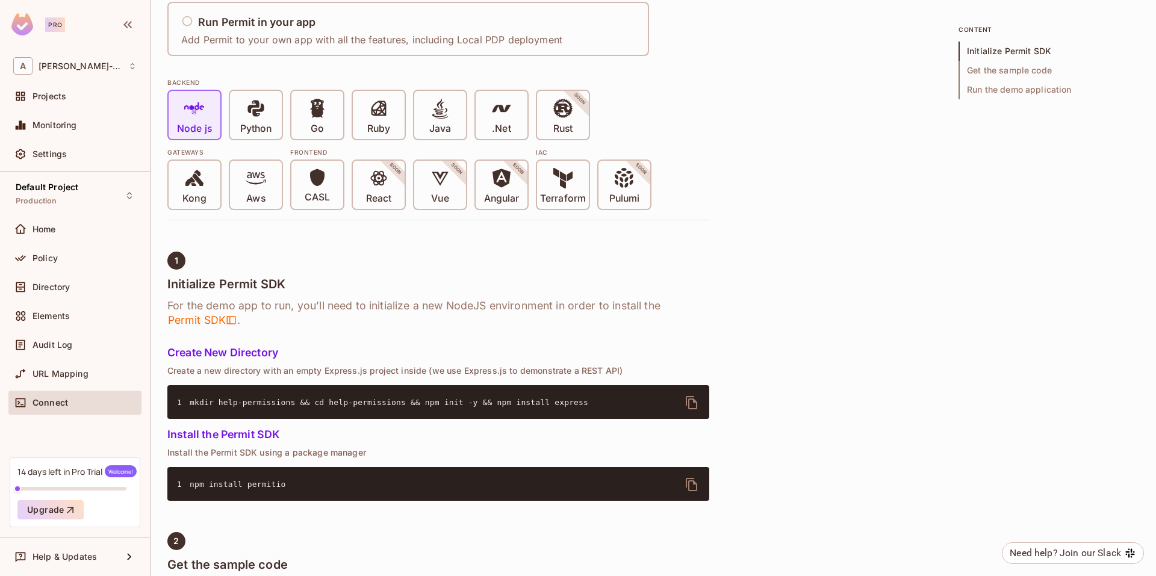
scroll to position [229, 0]
click at [197, 103] on icon at bounding box center [194, 108] width 20 height 20
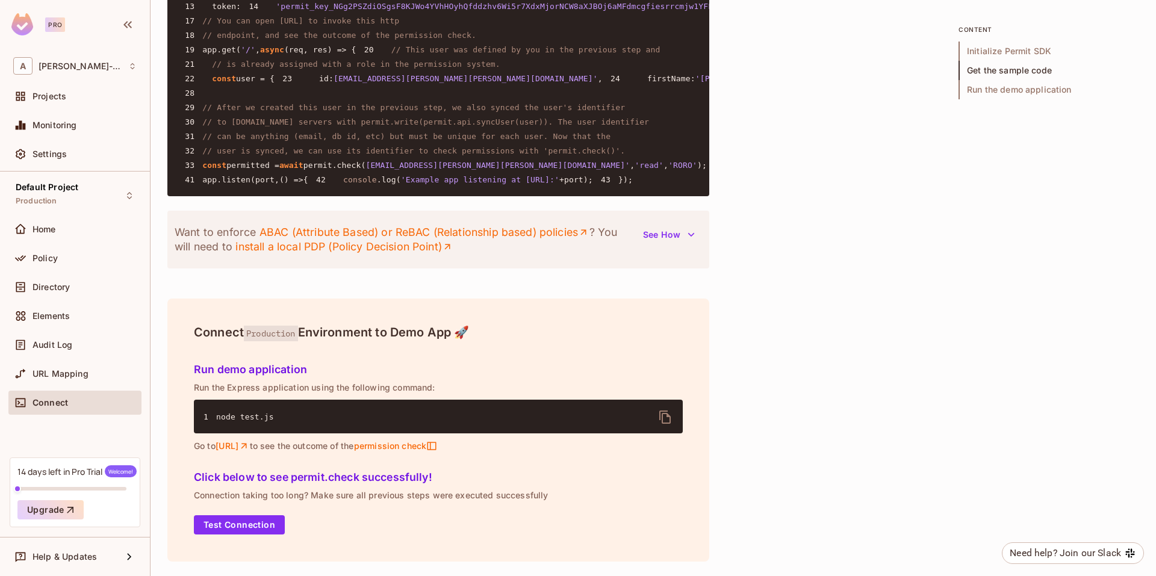
scroll to position [1406, 0]
click at [257, 525] on button "Test Connection" at bounding box center [239, 524] width 91 height 19
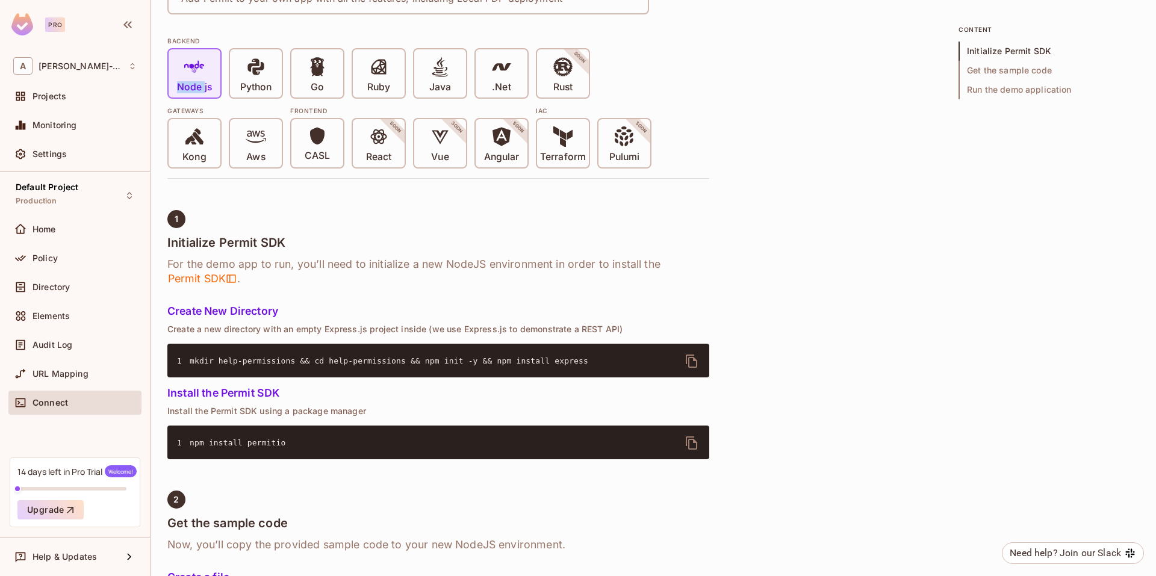
scroll to position [0, 0]
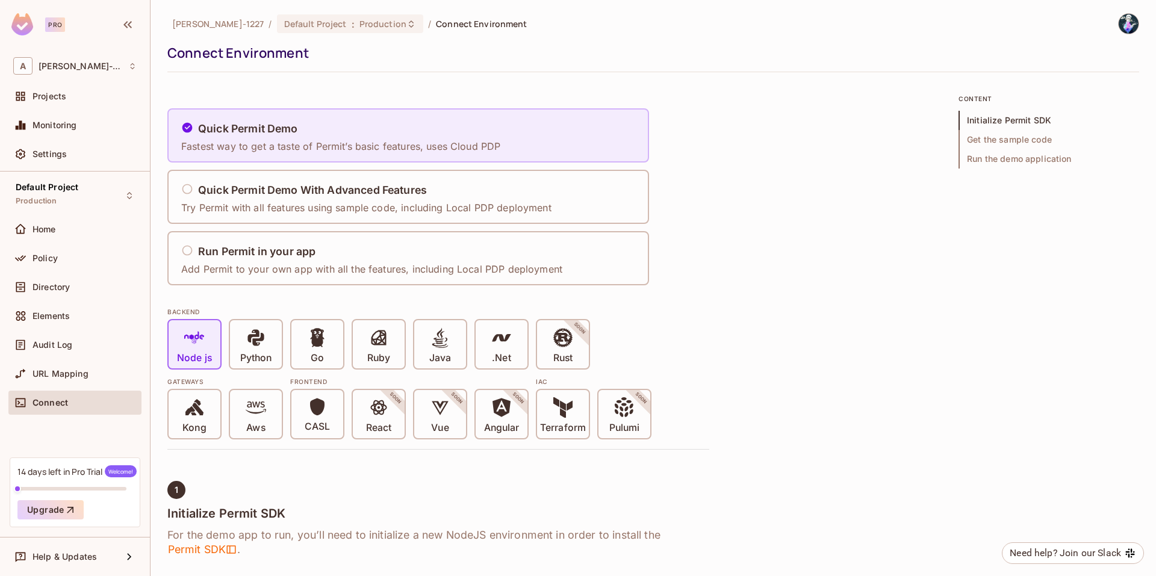
click at [448, 132] on div "Quick Permit Demo" at bounding box center [340, 129] width 319 height 15
click at [111, 60] on div "A [PERSON_NAME]-1227" at bounding box center [74, 65] width 123 height 17
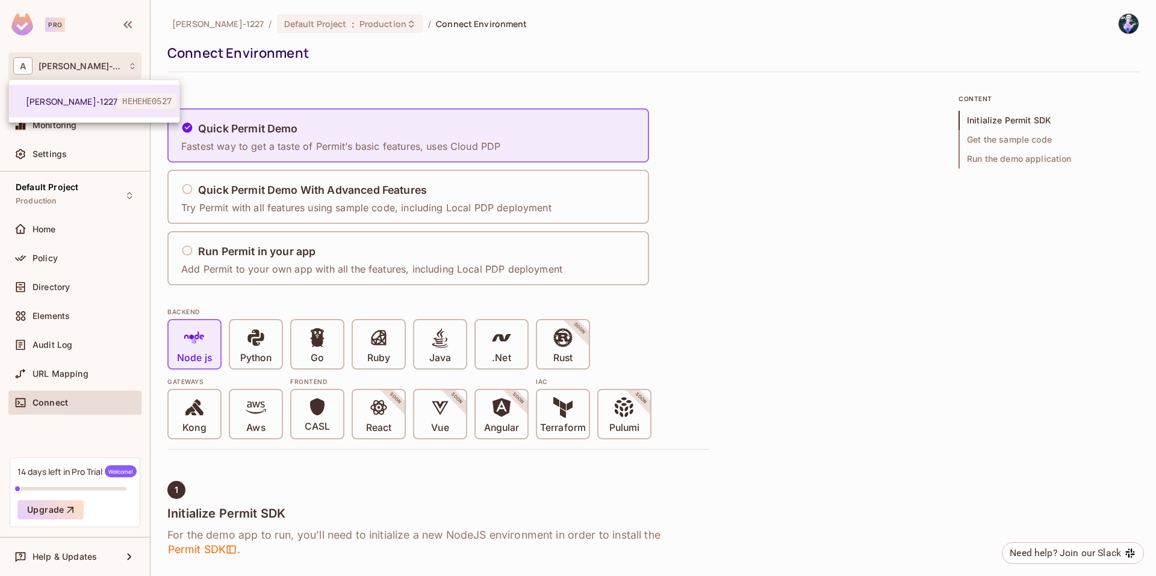
click at [779, 351] on div at bounding box center [578, 288] width 1156 height 576
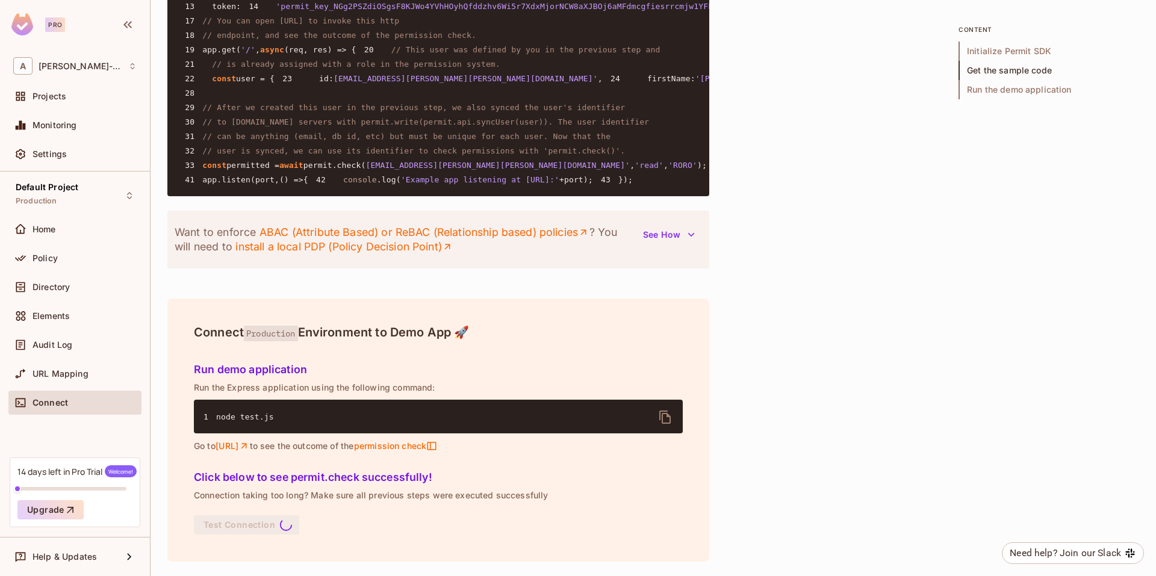
scroll to position [1406, 0]
click at [663, 411] on icon "delete" at bounding box center [664, 417] width 11 height 13
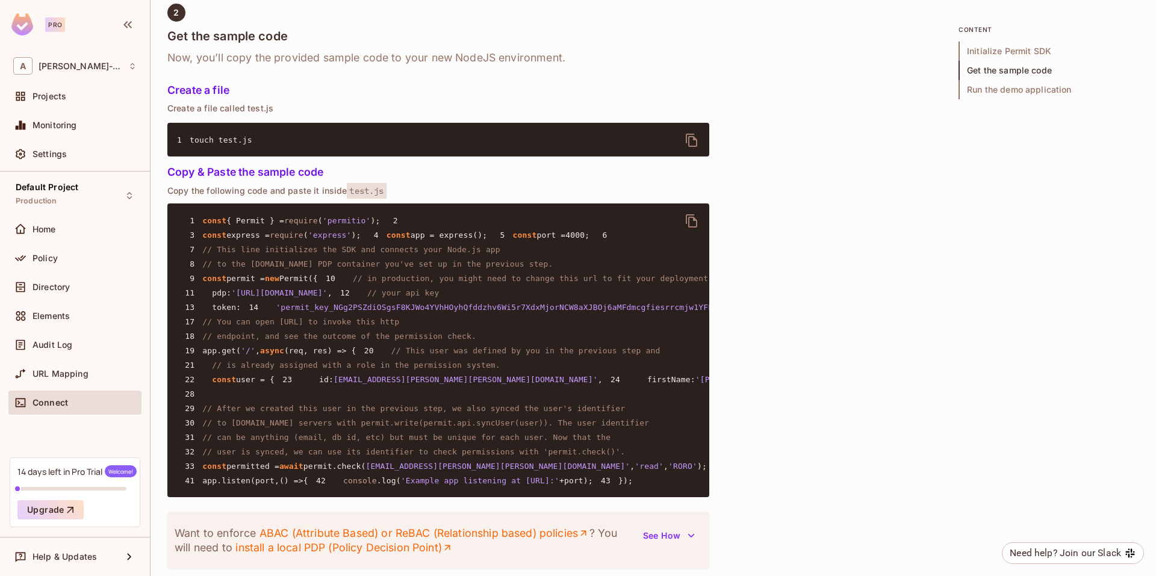
scroll to position [757, 0]
click at [696, 218] on icon "delete" at bounding box center [692, 221] width 14 height 14
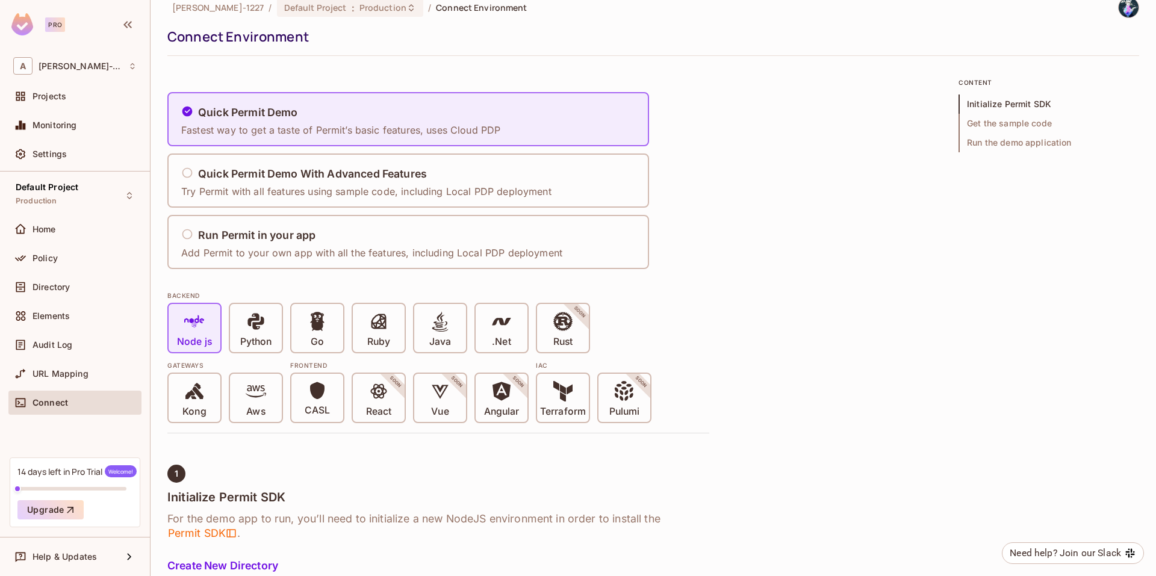
scroll to position [0, 0]
